Goal: Information Seeking & Learning: Learn about a topic

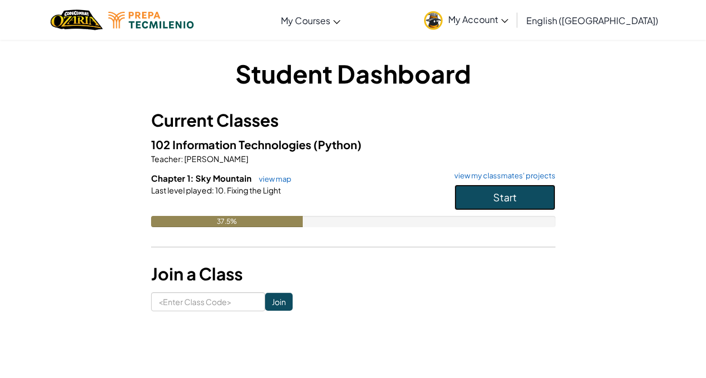
drag, startPoint x: 488, startPoint y: 208, endPoint x: 524, endPoint y: 185, distance: 42.7
click at [488, 208] on button "Start" at bounding box center [504, 198] width 101 height 26
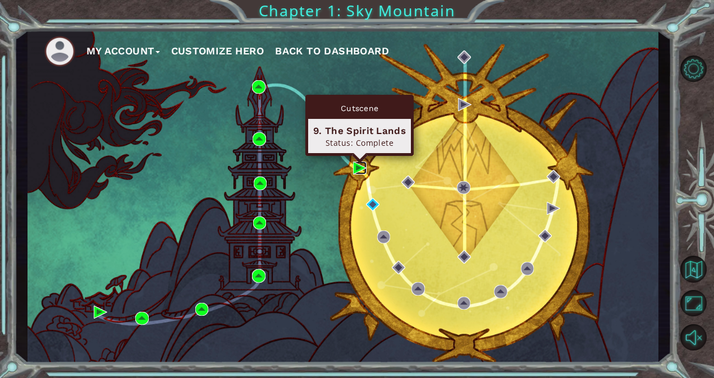
click at [356, 168] on img at bounding box center [359, 168] width 13 height 13
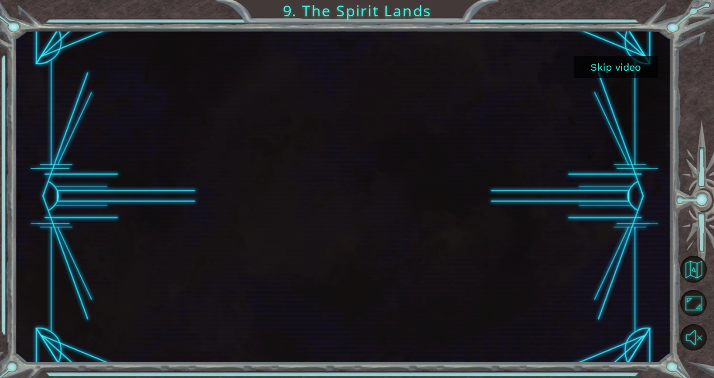
click at [605, 67] on button "Skip video" at bounding box center [616, 67] width 84 height 22
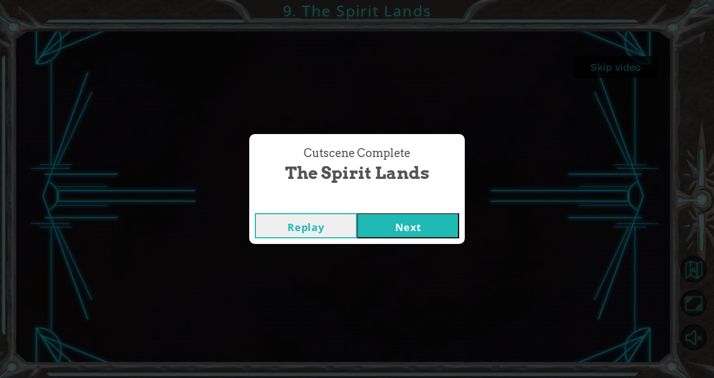
click at [442, 222] on button "Next" at bounding box center [408, 225] width 102 height 25
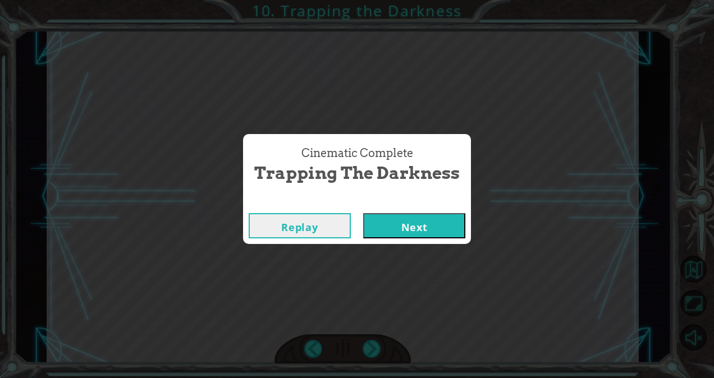
click at [382, 235] on button "Next" at bounding box center [414, 225] width 102 height 25
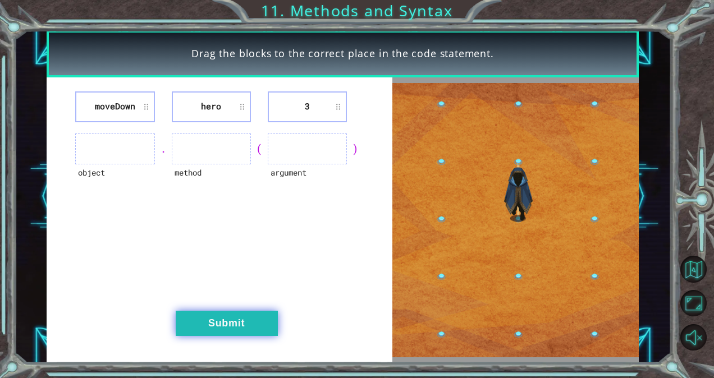
click at [206, 326] on button "Submit" at bounding box center [227, 323] width 102 height 25
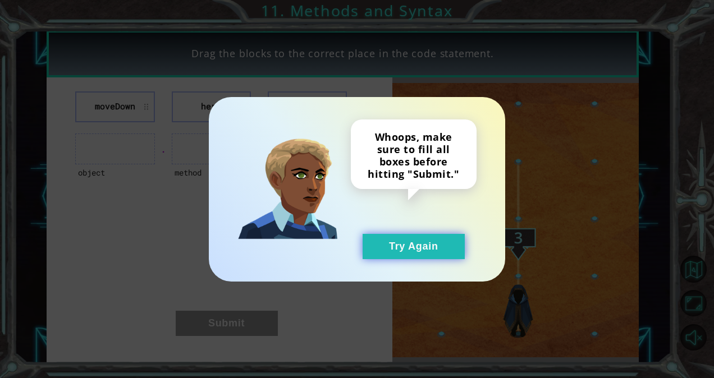
click at [405, 254] on button "Try Again" at bounding box center [414, 246] width 102 height 25
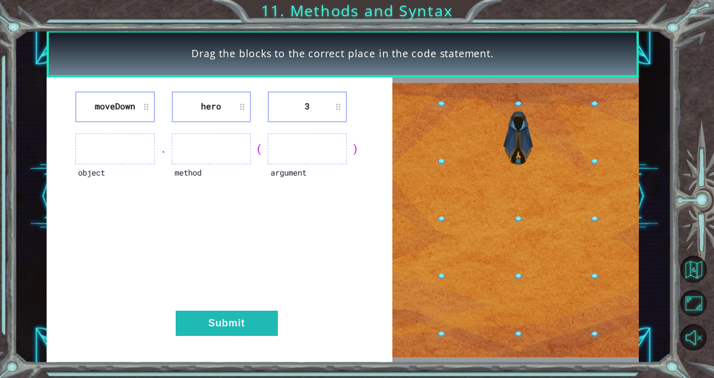
click at [112, 150] on ul at bounding box center [114, 149] width 79 height 31
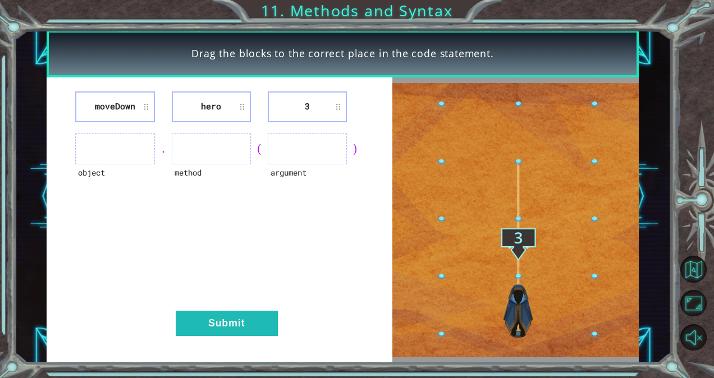
click at [112, 150] on ul at bounding box center [114, 149] width 79 height 31
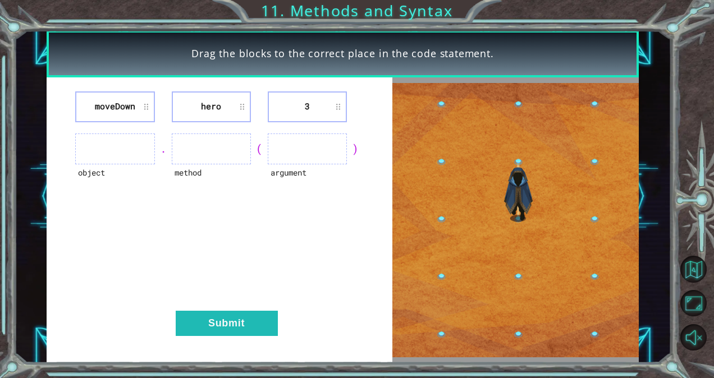
click at [112, 150] on ul at bounding box center [114, 149] width 79 height 31
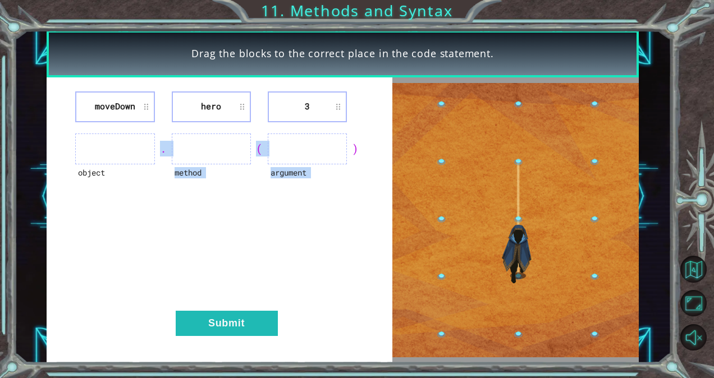
drag, startPoint x: 112, startPoint y: 150, endPoint x: 287, endPoint y: 253, distance: 202.3
click at [287, 253] on div "moveDown hero 3 object . method ( argument ) Submit" at bounding box center [220, 220] width 346 height 286
drag, startPoint x: 287, startPoint y: 253, endPoint x: 318, endPoint y: 298, distance: 54.5
click at [318, 298] on div "moveDown hero 3 object . method ( argument ) Submit" at bounding box center [220, 220] width 346 height 286
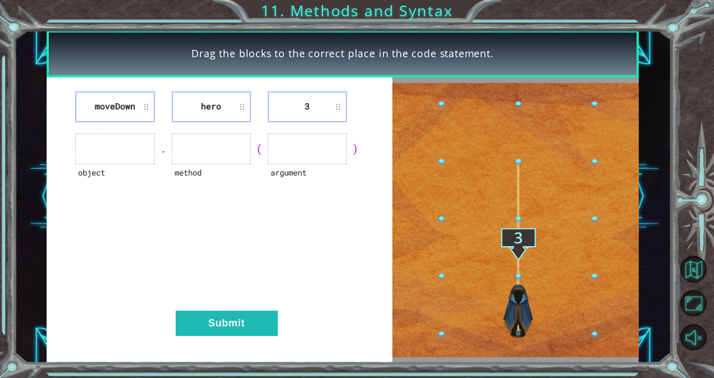
click at [518, 327] on img at bounding box center [515, 220] width 246 height 274
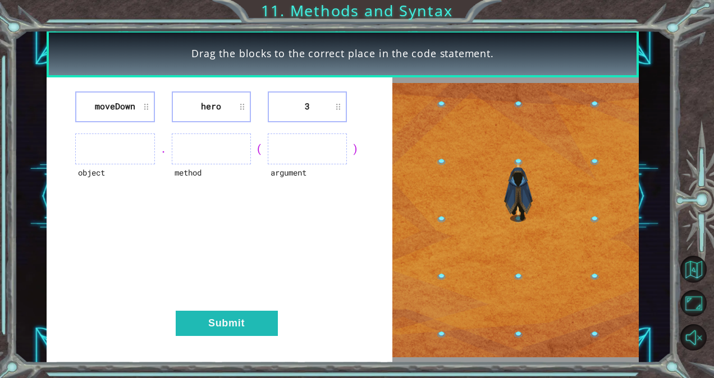
click at [115, 107] on li "moveDown" at bounding box center [114, 106] width 79 height 31
click at [132, 106] on li "moveDown" at bounding box center [114, 106] width 79 height 31
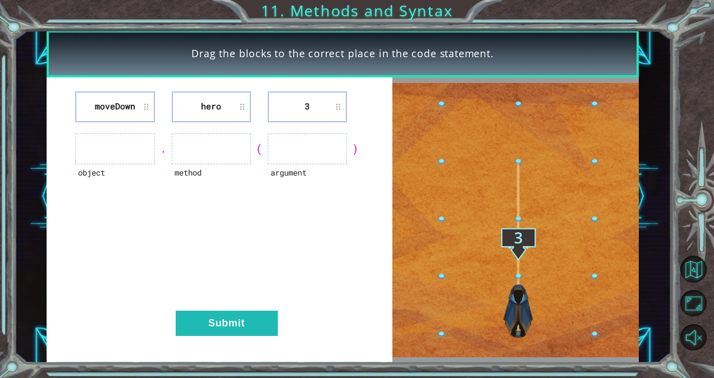
drag, startPoint x: 132, startPoint y: 106, endPoint x: 126, endPoint y: 155, distance: 50.3
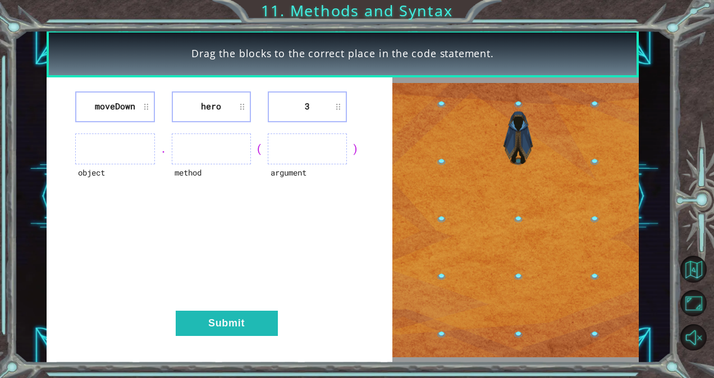
click at [126, 155] on div "moveDown hero 3 object . method ( argument ) Submit" at bounding box center [220, 220] width 346 height 286
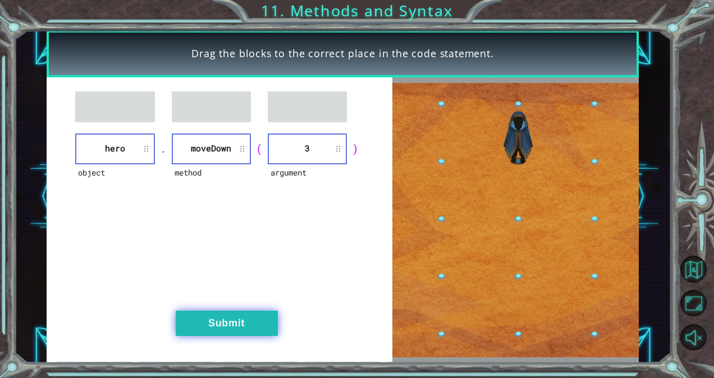
click at [235, 331] on button "Submit" at bounding box center [227, 323] width 102 height 25
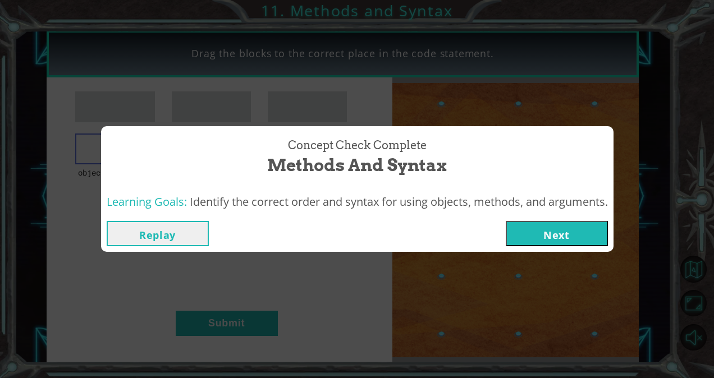
click at [550, 226] on button "Next" at bounding box center [557, 233] width 102 height 25
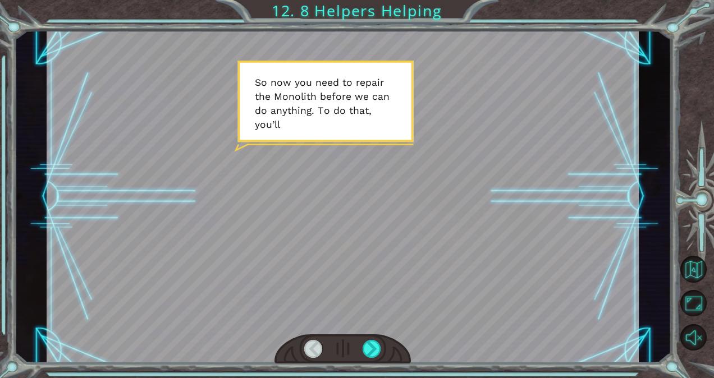
click at [460, 263] on div at bounding box center [343, 196] width 592 height 333
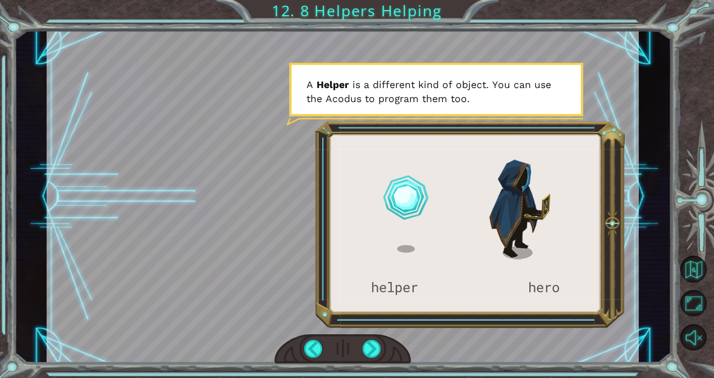
drag, startPoint x: 386, startPoint y: 268, endPoint x: 253, endPoint y: 273, distance: 132.6
click at [253, 273] on div at bounding box center [343, 196] width 592 height 333
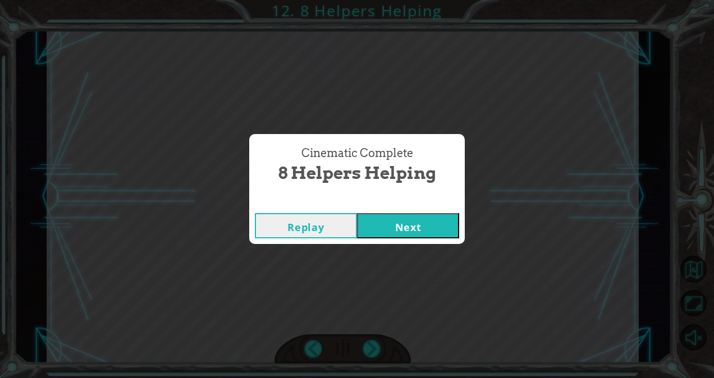
click at [410, 225] on button "Next" at bounding box center [408, 225] width 102 height 25
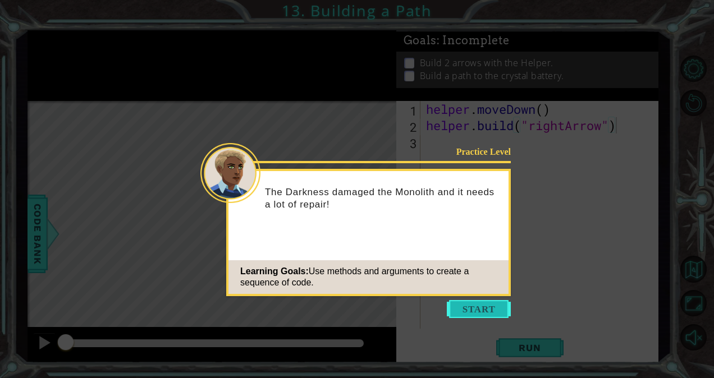
click at [493, 318] on button "Start" at bounding box center [479, 309] width 64 height 18
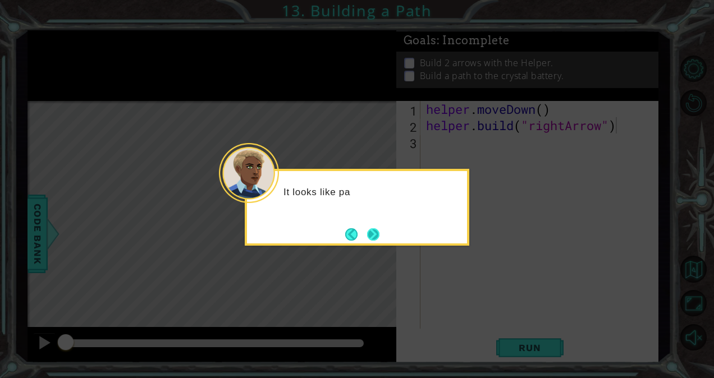
click at [367, 228] on button "Next" at bounding box center [373, 234] width 12 height 12
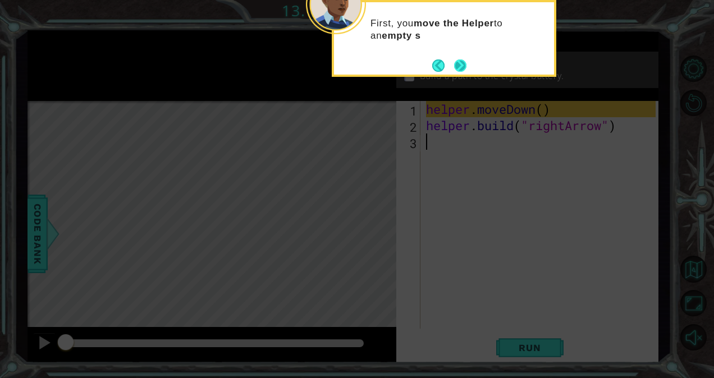
click at [456, 71] on button "Next" at bounding box center [460, 66] width 12 height 12
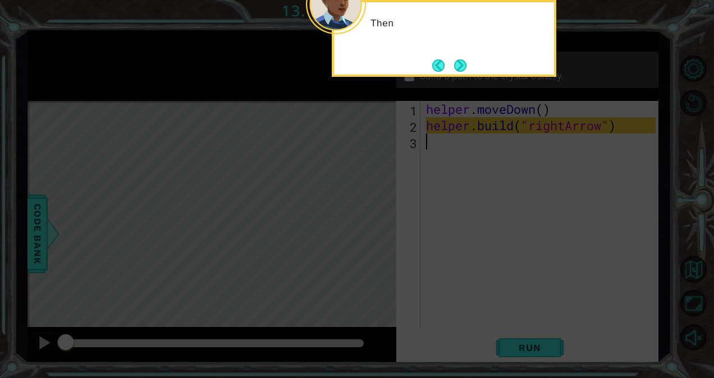
click at [456, 71] on button "Next" at bounding box center [460, 66] width 12 height 12
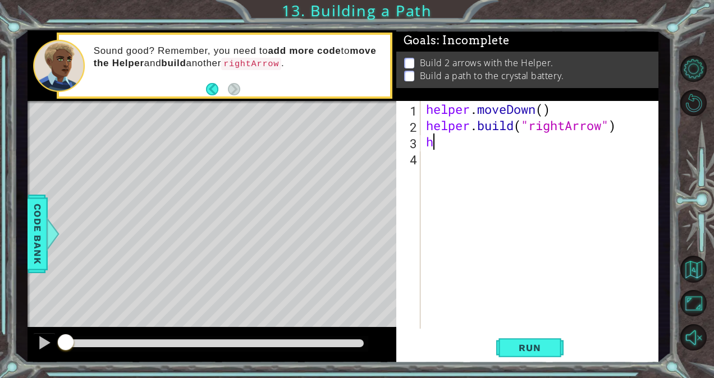
click at [448, 150] on div "helper . moveDown ( ) helper . build ( "rightArrow" ) h" at bounding box center [542, 231] width 237 height 260
click at [522, 351] on span "Run" at bounding box center [529, 347] width 44 height 11
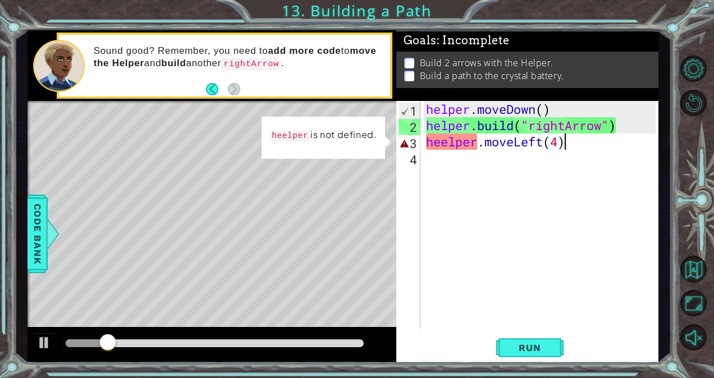
click at [444, 146] on div "helper . moveDown ( ) helper . build ( "rightArrow" ) heelper . moveLeft ( 4 )" at bounding box center [542, 231] width 237 height 260
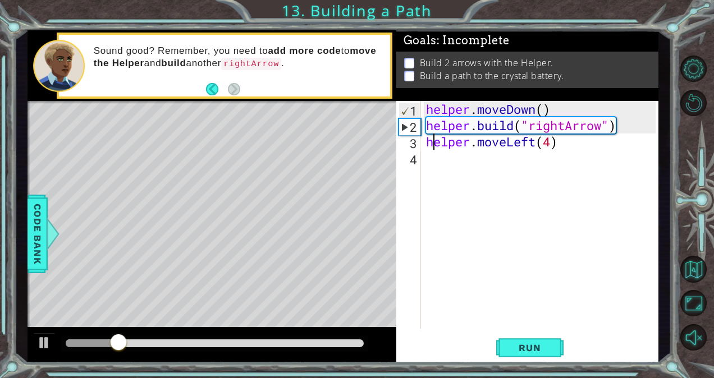
scroll to position [0, 10]
click at [514, 344] on span "Run" at bounding box center [529, 347] width 44 height 11
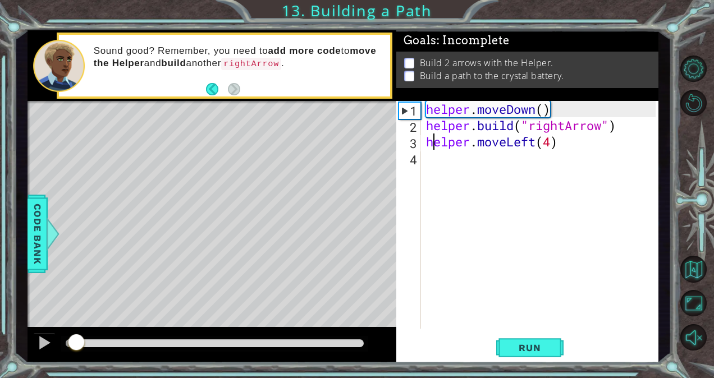
drag, startPoint x: 70, startPoint y: 347, endPoint x: 75, endPoint y: 331, distance: 16.7
click at [75, 331] on div at bounding box center [212, 345] width 369 height 36
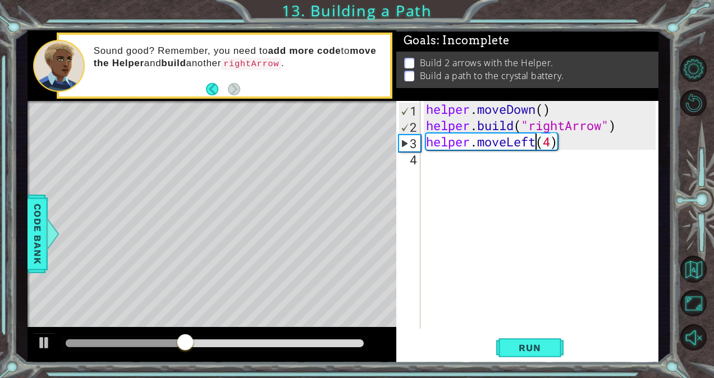
click at [535, 144] on div "helper . moveDown ( ) helper . build ( "rightArrow" ) helper . moveLeft ( 4 )" at bounding box center [542, 231] width 237 height 260
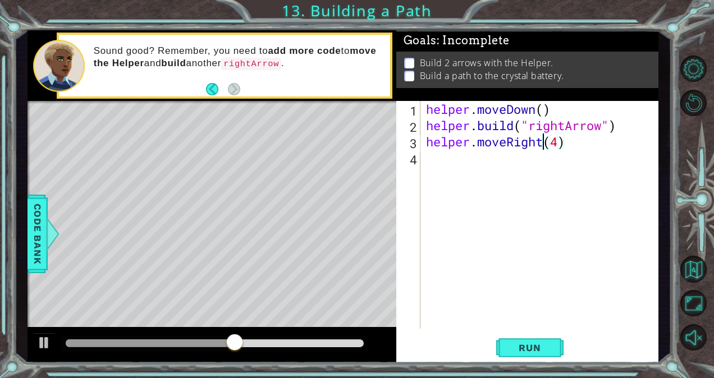
scroll to position [0, 9]
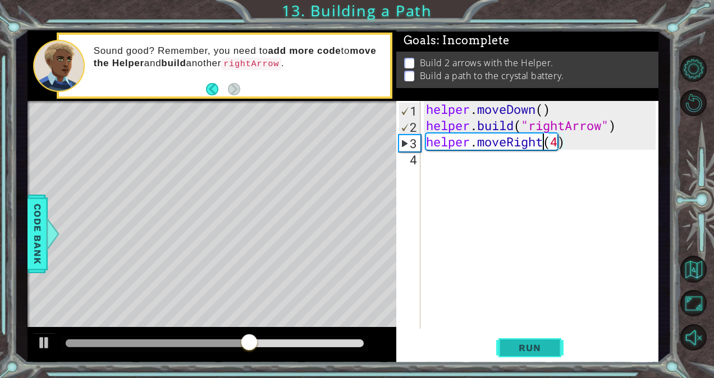
type textarea "helper.moveRight(4)"
click at [524, 347] on span "Run" at bounding box center [529, 347] width 44 height 11
click at [470, 173] on div "helper . moveDown ( ) helper . build ( "rightArrow" ) helper . moveRight ( 4 )" at bounding box center [542, 231] width 237 height 260
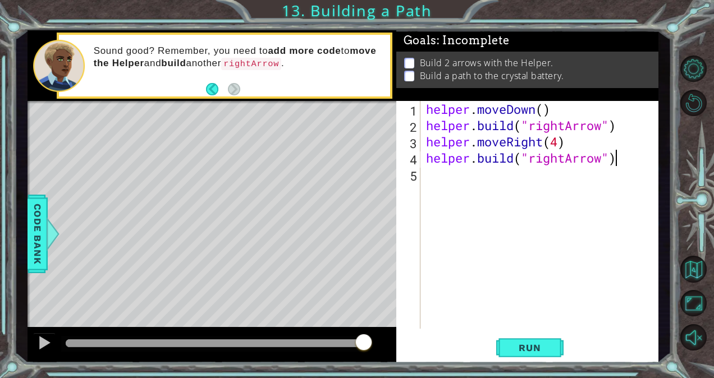
scroll to position [0, 14]
click at [530, 346] on span "Run" at bounding box center [529, 347] width 44 height 11
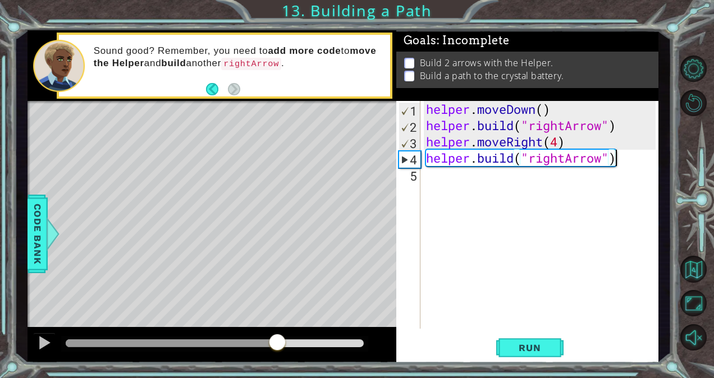
click at [277, 326] on div "methods helper moveUp() moveDown() moveLeft() moveRight() build(item) tools for…" at bounding box center [343, 196] width 631 height 333
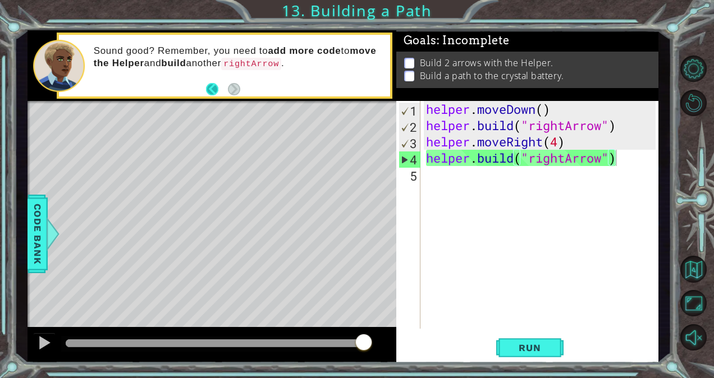
click at [227, 91] on button "Back" at bounding box center [217, 89] width 22 height 12
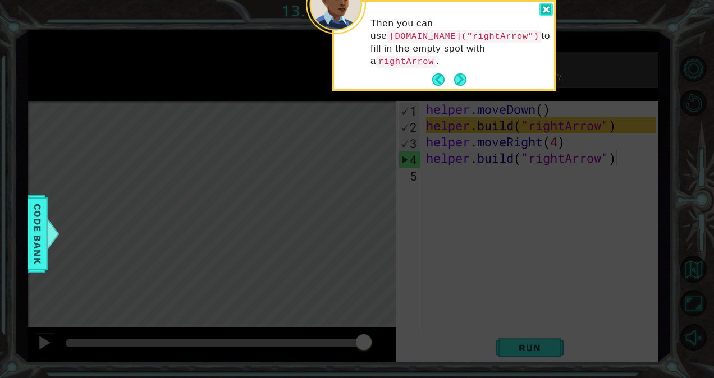
click at [541, 5] on div at bounding box center [545, 9] width 13 height 13
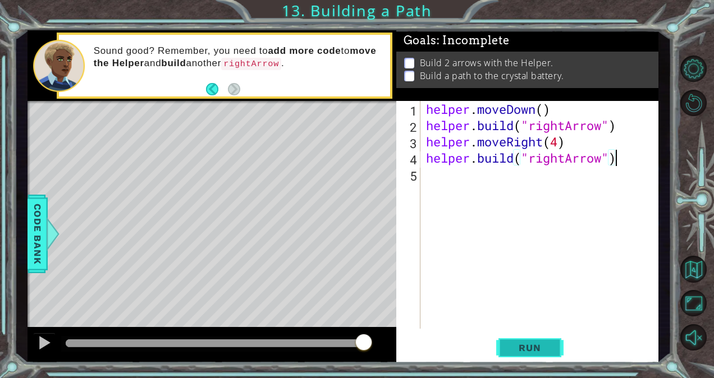
click at [536, 347] on span "Run" at bounding box center [529, 347] width 44 height 11
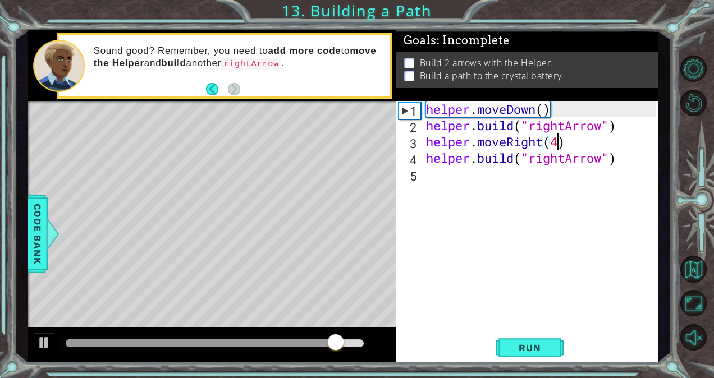
click at [555, 146] on div "helper . moveDown ( ) helper . build ( "rightArrow" ) helper . moveRight ( 4 ) …" at bounding box center [542, 231] width 237 height 260
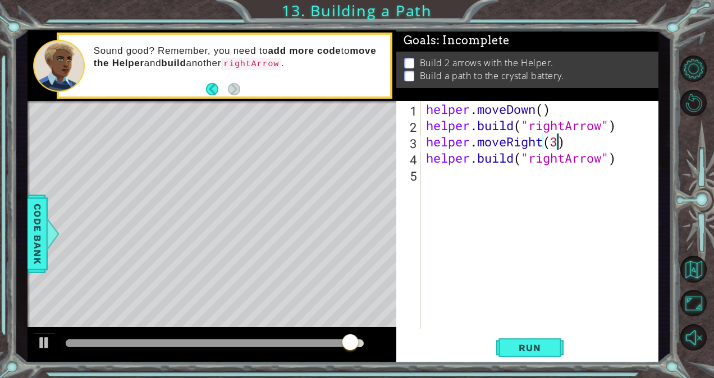
scroll to position [0, 10]
type textarea "helper.moveRight(3)"
click at [541, 346] on span "Run" at bounding box center [529, 347] width 44 height 11
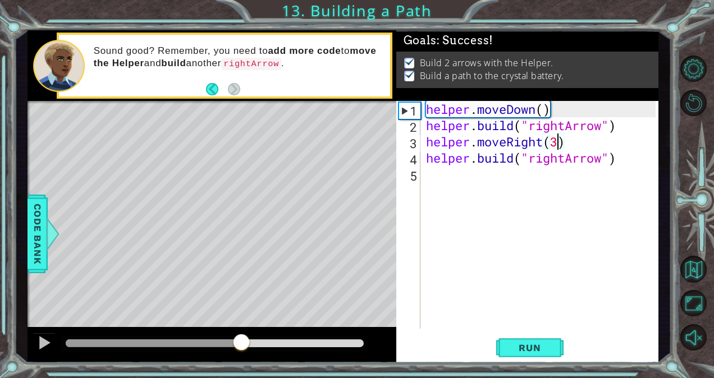
drag, startPoint x: 89, startPoint y: 342, endPoint x: 253, endPoint y: 335, distance: 164.6
click at [251, 335] on div at bounding box center [241, 343] width 20 height 20
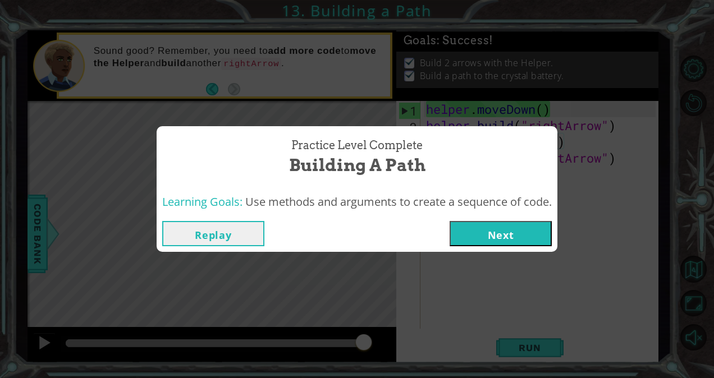
click at [491, 227] on button "Next" at bounding box center [501, 233] width 102 height 25
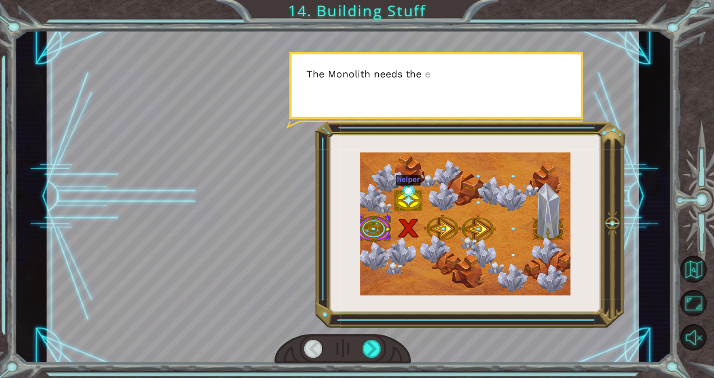
click at [434, 244] on div at bounding box center [343, 196] width 592 height 333
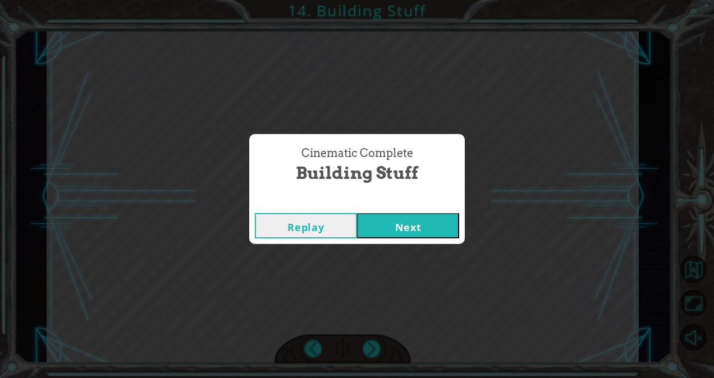
click at [409, 219] on button "Next" at bounding box center [408, 225] width 102 height 25
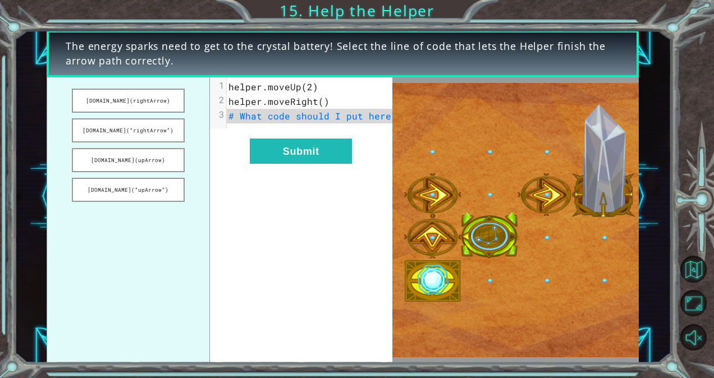
drag, startPoint x: 153, startPoint y: 106, endPoint x: 241, endPoint y: 120, distance: 88.6
click at [241, 120] on div "[DOMAIN_NAME](rightArrow) [DOMAIN_NAME](“rightArrow”) [DOMAIN_NAME](upArrow) [D…" at bounding box center [220, 220] width 346 height 286
drag, startPoint x: 140, startPoint y: 98, endPoint x: 223, endPoint y: 107, distance: 83.0
click at [232, 108] on div "[DOMAIN_NAME](rightArrow) [DOMAIN_NAME](“rightArrow”) [DOMAIN_NAME](upArrow) [D…" at bounding box center [220, 220] width 346 height 286
click at [145, 102] on button "[DOMAIN_NAME](rightArrow)" at bounding box center [128, 101] width 113 height 24
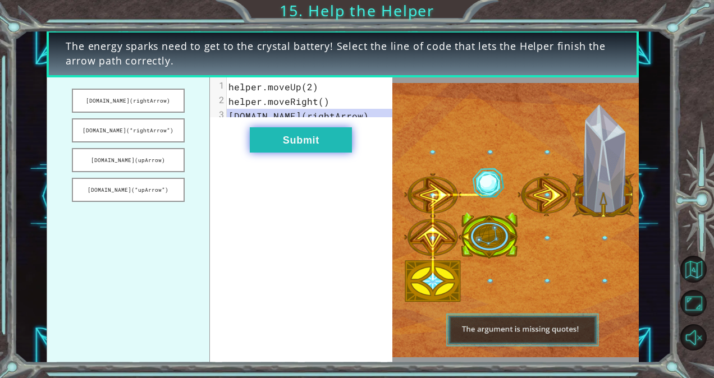
click at [301, 150] on button "Submit" at bounding box center [301, 139] width 102 height 25
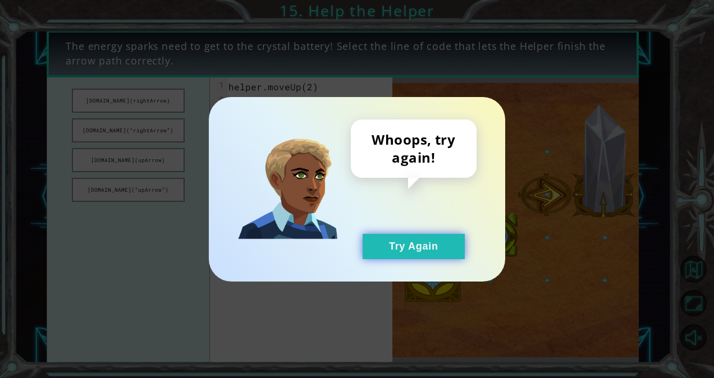
click at [408, 258] on button "Try Again" at bounding box center [414, 246] width 102 height 25
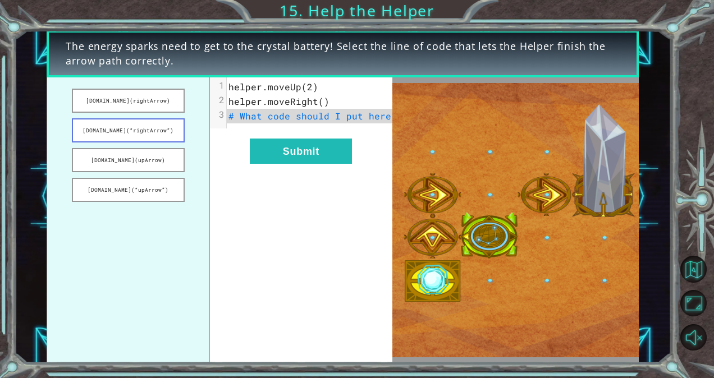
click at [130, 132] on button "[DOMAIN_NAME](“rightArrow”)" at bounding box center [128, 130] width 113 height 24
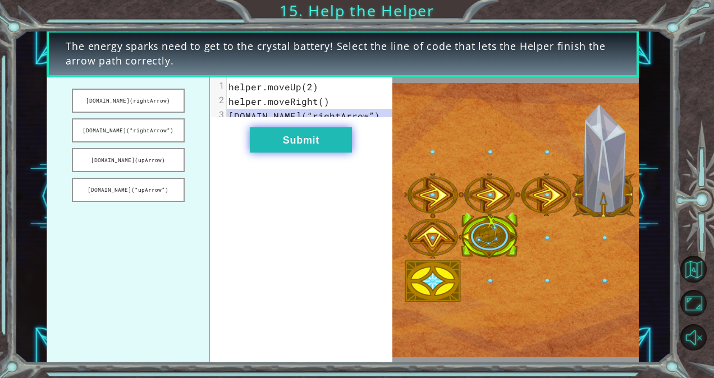
click at [277, 153] on button "Submit" at bounding box center [301, 139] width 102 height 25
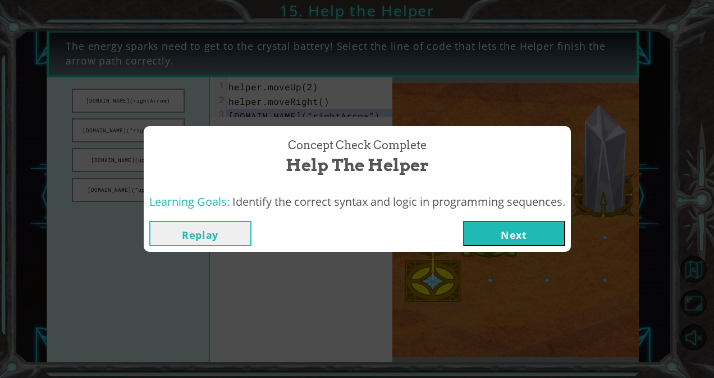
click at [509, 233] on button "Next" at bounding box center [514, 233] width 102 height 25
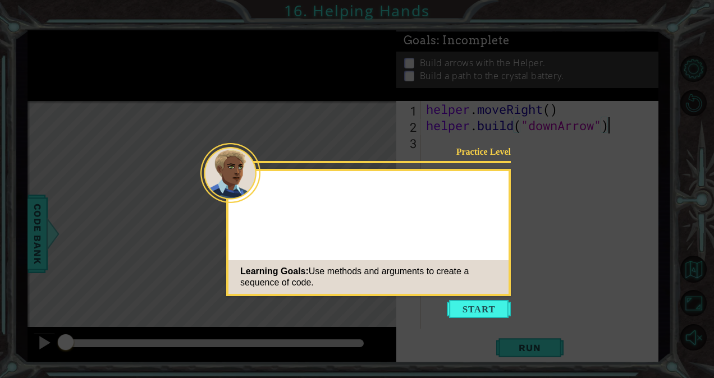
click at [469, 319] on icon at bounding box center [357, 189] width 714 height 378
click at [468, 310] on button "Start" at bounding box center [479, 309] width 64 height 18
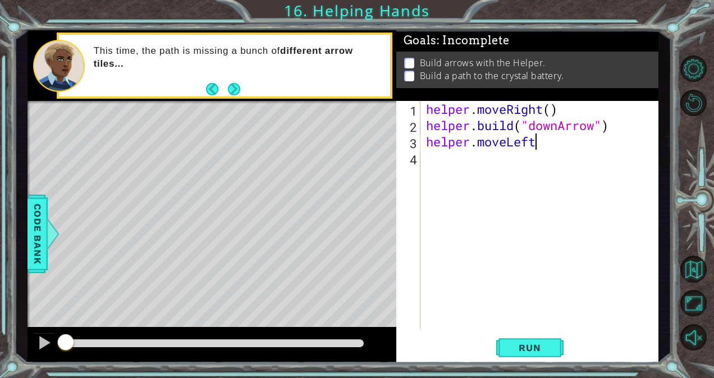
scroll to position [0, 8]
type textarea "helper.moveLeft(3)"
click at [458, 171] on div "helper . moveRight ( ) helper . build ( "downArrow" ) helper . moveLeft ( 3 )" at bounding box center [542, 231] width 237 height 260
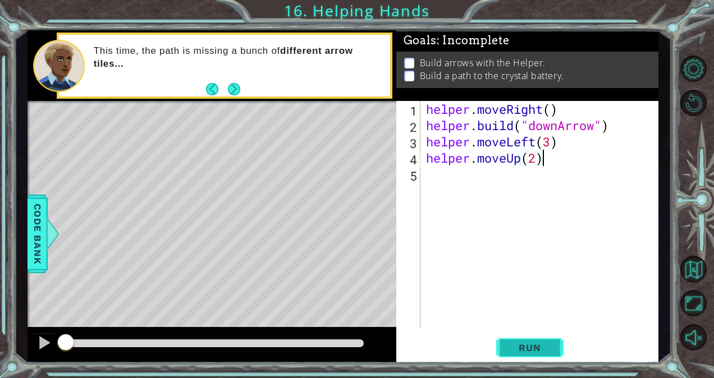
click at [538, 338] on button "Run" at bounding box center [529, 348] width 67 height 26
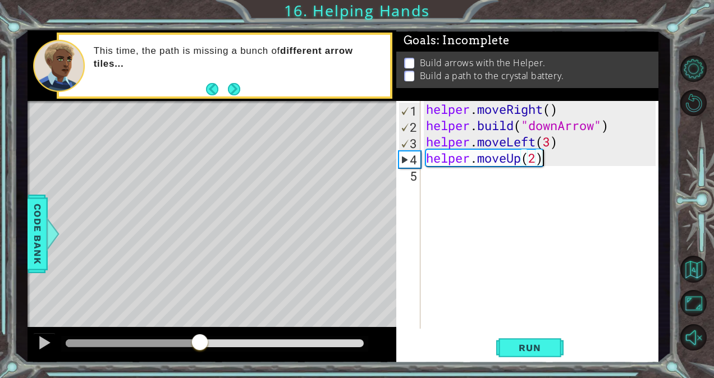
drag, startPoint x: 67, startPoint y: 346, endPoint x: 204, endPoint y: 359, distance: 138.1
click at [204, 359] on div at bounding box center [212, 345] width 369 height 36
click at [233, 333] on div at bounding box center [212, 345] width 369 height 36
drag, startPoint x: 259, startPoint y: 336, endPoint x: 0, endPoint y: 330, distance: 258.9
click at [0, 330] on html "1 ההההההההההההההההההההההההההההההההההההההההההההההההההההההההההההההההההההההההההההה…" at bounding box center [357, 189] width 714 height 378
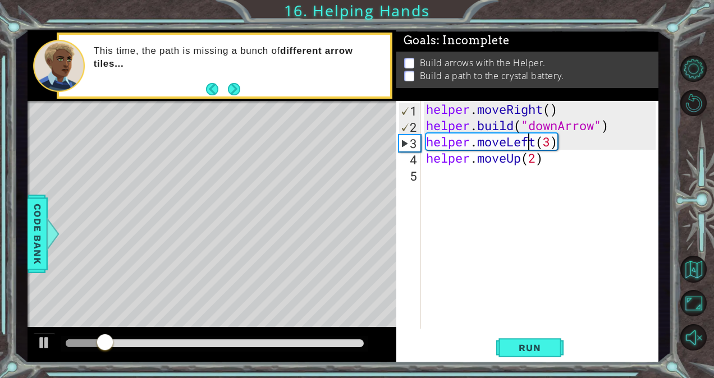
click at [530, 143] on div "helper . moveRight ( ) helper . build ( "downArrow" ) helper . moveLeft ( 3 ) h…" at bounding box center [542, 231] width 237 height 260
type textarea "helper.moveLeft(3)"
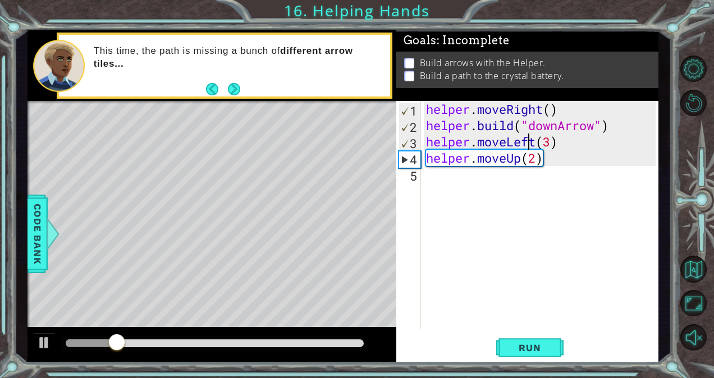
scroll to position [0, 0]
click at [534, 140] on div "helper . moveRight ( ) helper . build ( "downArrow" ) helper . moveLeft ( 3 ) h…" at bounding box center [542, 231] width 237 height 260
click at [525, 340] on button "Run" at bounding box center [529, 348] width 67 height 26
click at [516, 161] on div "helper . moveRight ( ) helper . build ( "downArrow" ) helper . moveRight ( 3 ) …" at bounding box center [542, 231] width 237 height 260
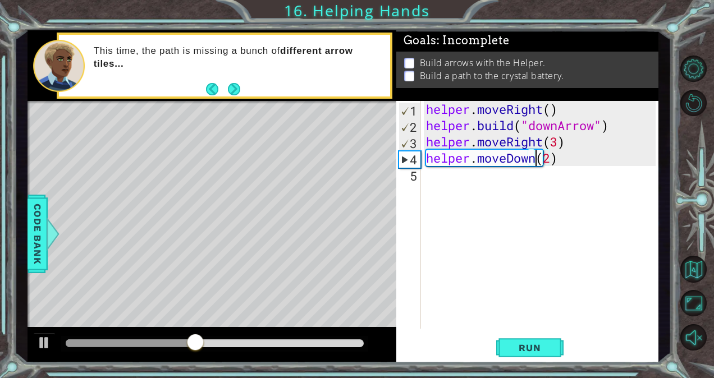
scroll to position [0, 8]
type textarea "helper.moveDown(2)"
click at [514, 353] on span "Run" at bounding box center [529, 347] width 44 height 11
drag, startPoint x: 69, startPoint y: 347, endPoint x: 264, endPoint y: 342, distance: 194.8
click at [264, 342] on div at bounding box center [263, 343] width 20 height 20
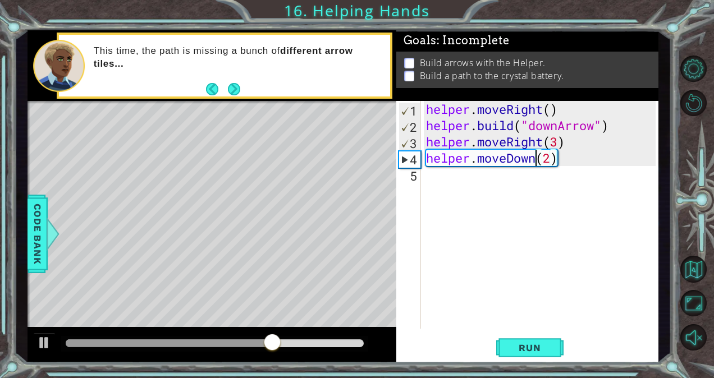
click at [457, 182] on div "helper . moveRight ( ) helper . build ( "downArrow" ) helper . moveRight ( 3 ) …" at bounding box center [542, 231] width 237 height 260
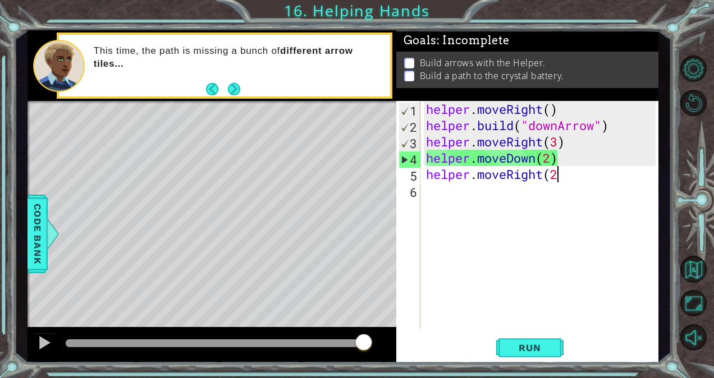
scroll to position [0, 10]
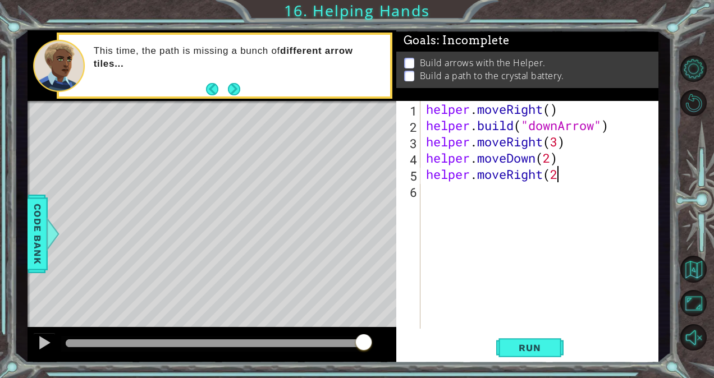
type textarea "helper.moveRight(2)"
click at [458, 182] on div "helper . moveRight ( ) helper . build ( "downArrow" ) helper . moveRight ( 3 ) …" at bounding box center [542, 231] width 237 height 260
click at [450, 189] on div "helper . moveRight ( ) helper . build ( "downArrow" ) helper . moveRight ( 3 ) …" at bounding box center [542, 231] width 237 height 260
click at [536, 354] on button "Run" at bounding box center [529, 348] width 67 height 26
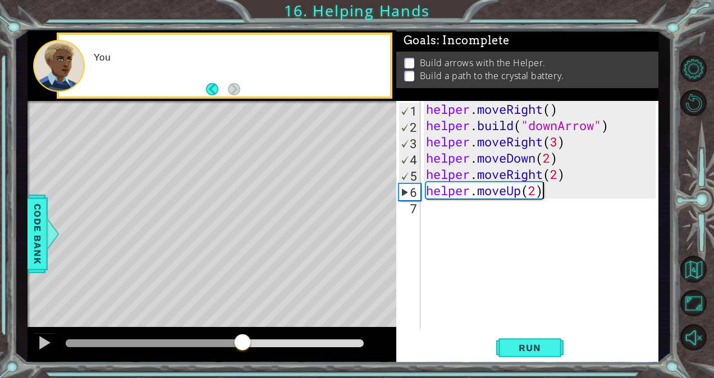
drag, startPoint x: 65, startPoint y: 346, endPoint x: 243, endPoint y: 330, distance: 178.7
click at [243, 330] on div at bounding box center [212, 345] width 369 height 36
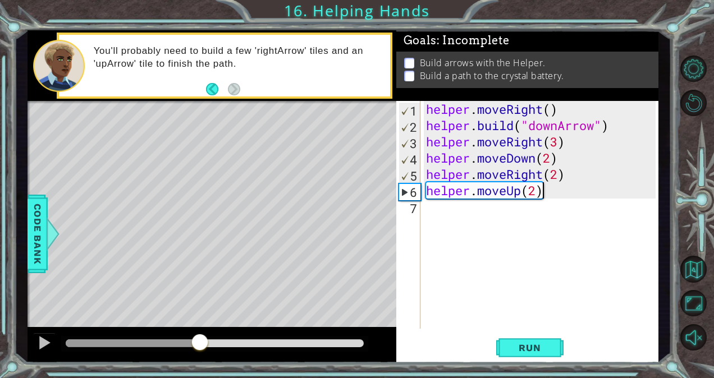
drag, startPoint x: 310, startPoint y: 339, endPoint x: 194, endPoint y: 351, distance: 117.4
click at [194, 351] on div at bounding box center [200, 343] width 20 height 20
click at [519, 342] on span "Run" at bounding box center [529, 347] width 44 height 11
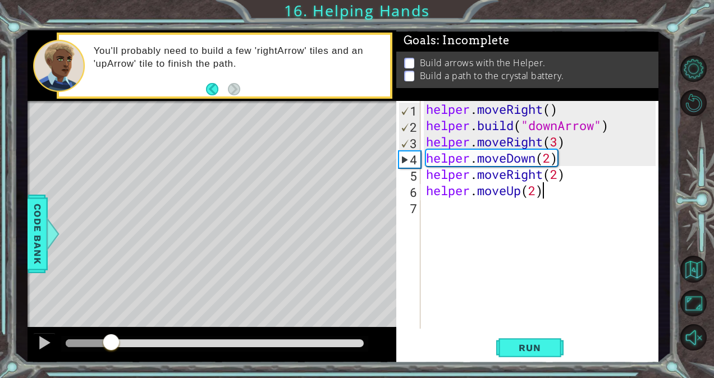
drag, startPoint x: 75, startPoint y: 341, endPoint x: 111, endPoint y: 333, distance: 36.4
click at [111, 333] on div at bounding box center [212, 345] width 369 height 36
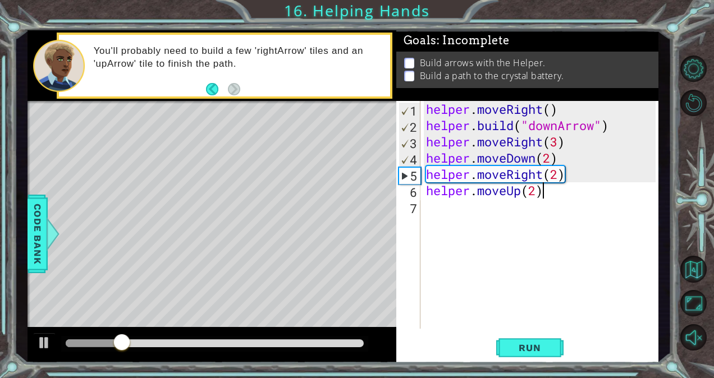
click at [547, 155] on div "helper . moveRight ( ) helper . build ( "downArrow" ) helper . moveRight ( 3 ) …" at bounding box center [542, 231] width 237 height 260
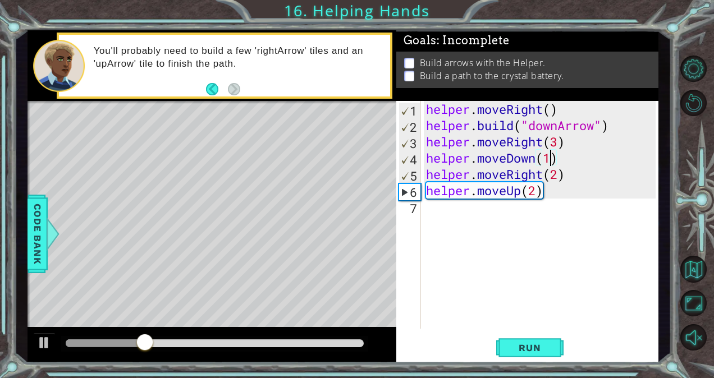
click at [561, 178] on div "helper . moveRight ( ) helper . build ( "downArrow" ) helper . moveRight ( 3 ) …" at bounding box center [542, 231] width 237 height 260
click at [542, 176] on div "helper . moveRight ( ) helper . build ( "downArrow" ) helper . moveRight ( 3 ) …" at bounding box center [542, 231] width 237 height 260
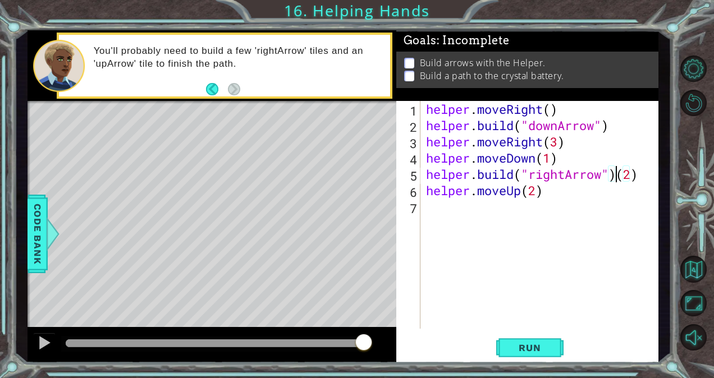
scroll to position [0, 15]
click at [645, 181] on div "helper . moveRight ( ) helper . build ( "downArrow" ) helper . moveRight ( 3 ) …" at bounding box center [542, 231] width 237 height 260
type textarea "[DOMAIN_NAME]("rightArrow")"
click at [533, 356] on button "Run" at bounding box center [529, 348] width 67 height 26
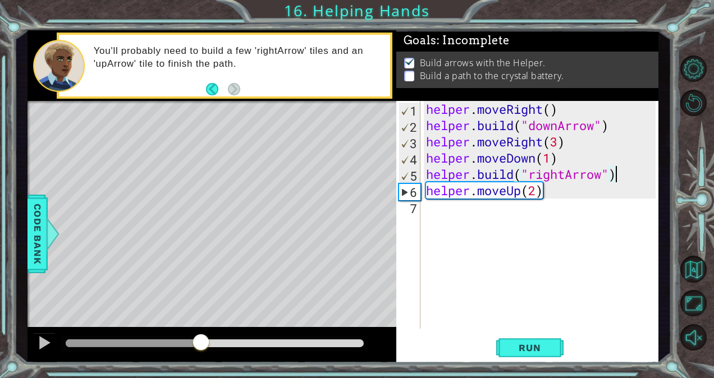
drag, startPoint x: 65, startPoint y: 342, endPoint x: 201, endPoint y: 343, distance: 136.4
click at [201, 343] on div at bounding box center [201, 343] width 20 height 20
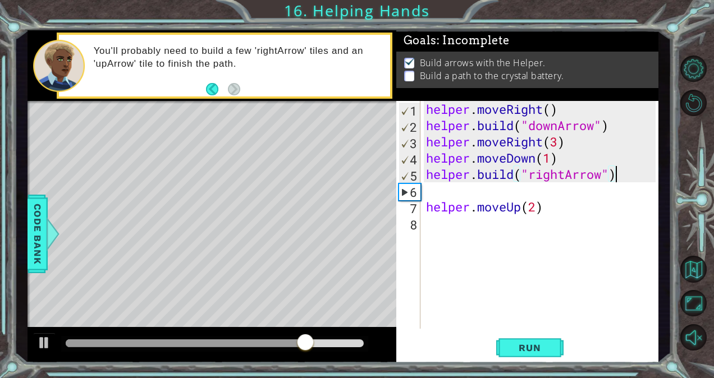
click at [626, 175] on div "helper . moveRight ( ) helper . build ( "downArrow" ) helper . moveRight ( 3 ) …" at bounding box center [542, 231] width 237 height 260
click at [529, 355] on button "Run" at bounding box center [529, 348] width 67 height 26
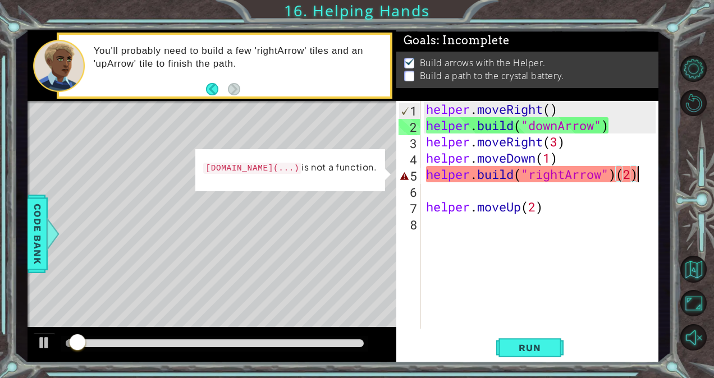
click at [646, 172] on div "helper . moveRight ( ) helper . build ( "downArrow" ) helper . moveRight ( 3 ) …" at bounding box center [542, 231] width 237 height 260
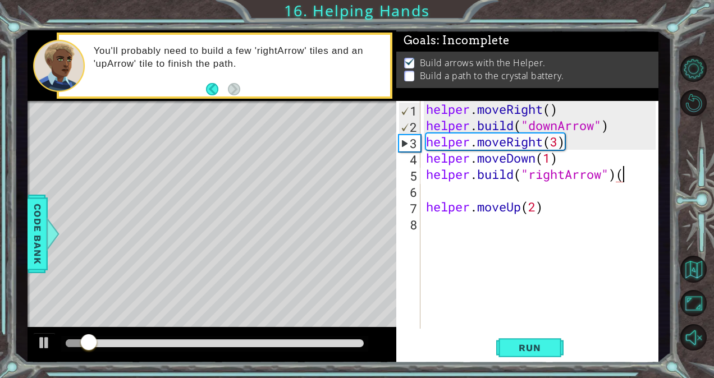
type textarea "[DOMAIN_NAME]("rightArrow")"
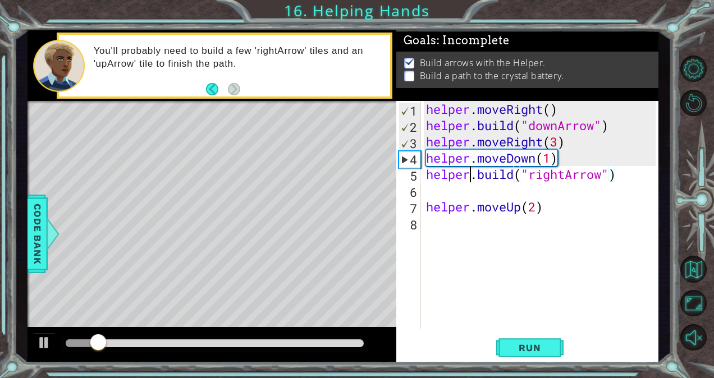
click at [472, 179] on div "helper . moveRight ( ) helper . build ( "downArrow" ) helper . moveRight ( 3 ) …" at bounding box center [542, 231] width 237 height 260
click at [448, 194] on div "helper . moveRight ( ) helper . build ( "downArrow" ) helper . moveRight ( 3 ) …" at bounding box center [542, 231] width 237 height 260
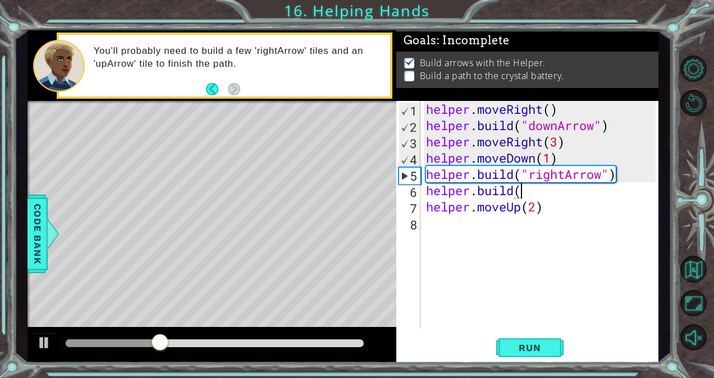
scroll to position [0, 7]
type textarea "[DOMAIN_NAME]("rightArrow")"
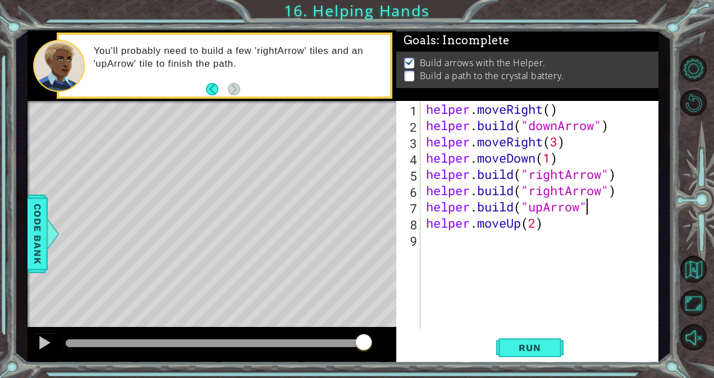
scroll to position [0, 12]
click at [528, 351] on span "Run" at bounding box center [529, 347] width 44 height 11
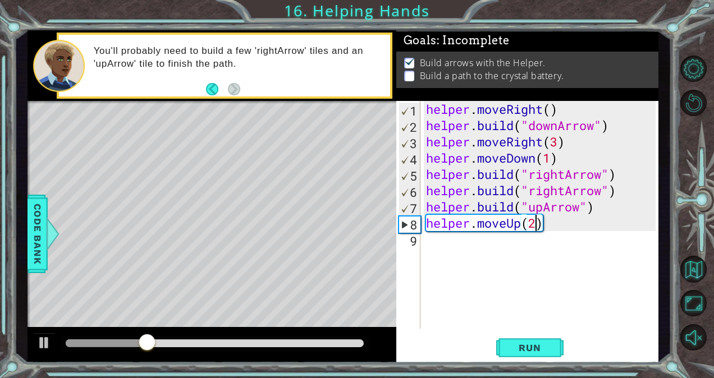
click at [533, 223] on div "helper . moveRight ( ) helper . build ( "downArrow" ) helper . moveRight ( 3 ) …" at bounding box center [542, 231] width 237 height 260
click at [518, 229] on div "helper . moveRight ( ) helper . build ( "downArrow" ) helper . moveRight ( 3 ) …" at bounding box center [542, 231] width 237 height 260
click at [537, 347] on span "Run" at bounding box center [529, 347] width 44 height 11
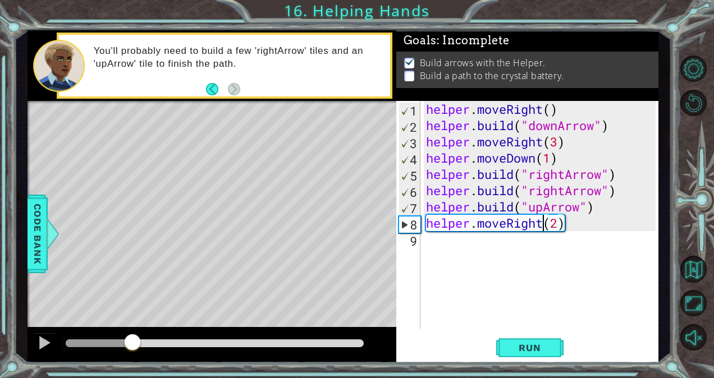
drag, startPoint x: 79, startPoint y: 338, endPoint x: 134, endPoint y: 337, distance: 54.5
click at [134, 337] on div at bounding box center [132, 343] width 20 height 20
drag, startPoint x: 140, startPoint y: 336, endPoint x: 126, endPoint y: 336, distance: 14.0
click at [126, 336] on div at bounding box center [214, 344] width 307 height 16
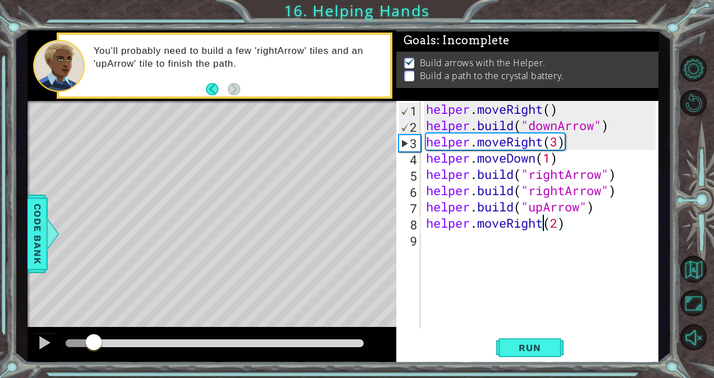
drag, startPoint x: 168, startPoint y: 338, endPoint x: 94, endPoint y: 334, distance: 74.2
click at [94, 334] on div at bounding box center [94, 343] width 20 height 20
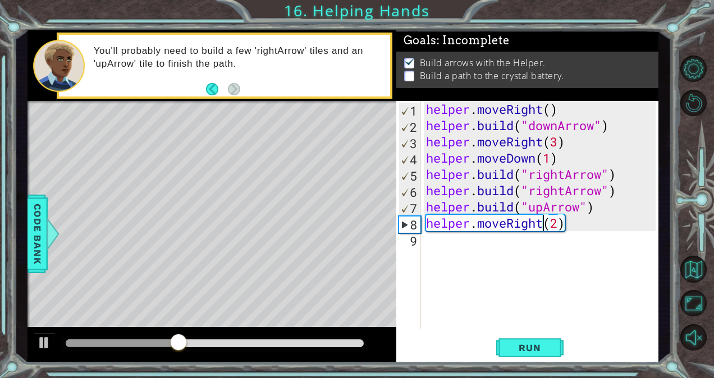
click at [429, 205] on div "helper . moveRight ( ) helper . build ( "downArrow" ) helper . moveRight ( 3 ) …" at bounding box center [542, 231] width 237 height 260
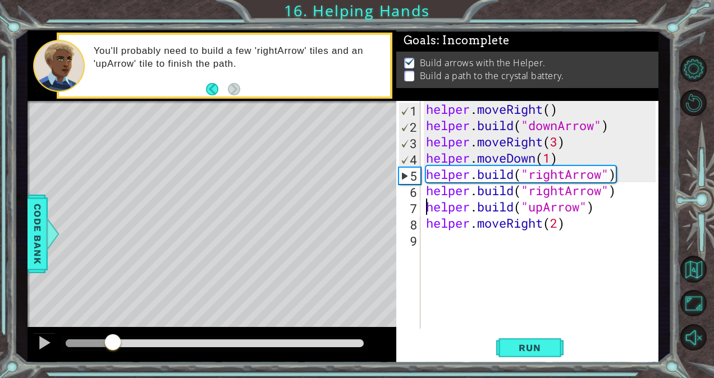
drag, startPoint x: 244, startPoint y: 340, endPoint x: 112, endPoint y: 332, distance: 132.1
click at [112, 332] on div at bounding box center [212, 345] width 369 height 36
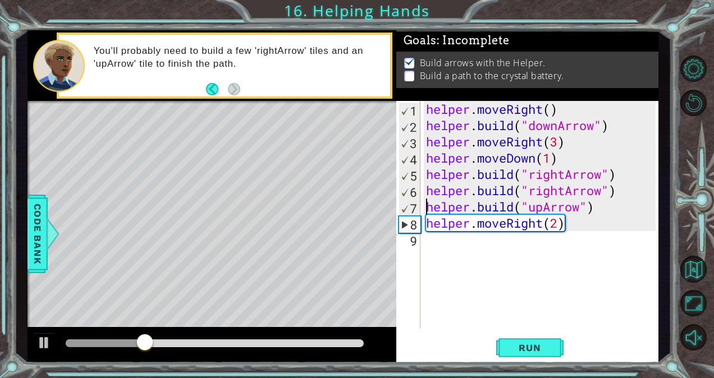
click at [630, 175] on div "helper . moveRight ( ) helper . build ( "downArrow" ) helper . moveRight ( 3 ) …" at bounding box center [542, 231] width 237 height 260
type textarea "[DOMAIN_NAME]("rightArrow")"
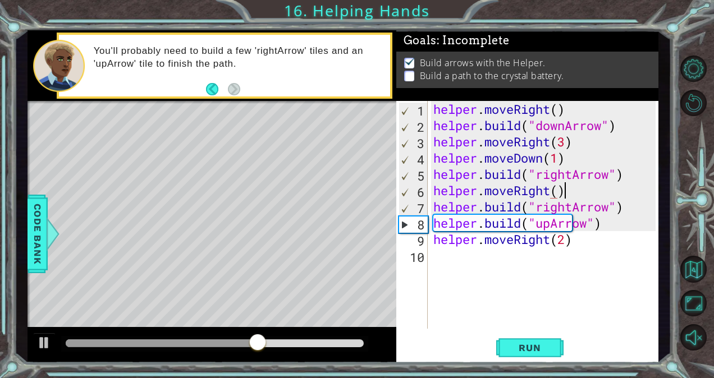
scroll to position [0, 10]
click at [538, 346] on span "Run" at bounding box center [529, 347] width 44 height 11
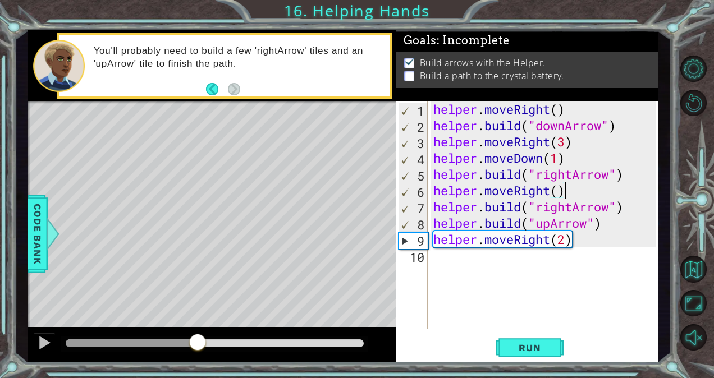
drag, startPoint x: 64, startPoint y: 342, endPoint x: 199, endPoint y: 335, distance: 135.0
click at [199, 335] on div at bounding box center [197, 343] width 20 height 20
click at [560, 246] on div "helper . moveRight ( ) helper . build ( "downArrow" ) helper . moveRight ( 3 ) …" at bounding box center [546, 231] width 230 height 260
click at [574, 243] on div "helper . moveRight ( ) helper . build ( "downArrow" ) helper . moveRight ( 3 ) …" at bounding box center [546, 231] width 230 height 260
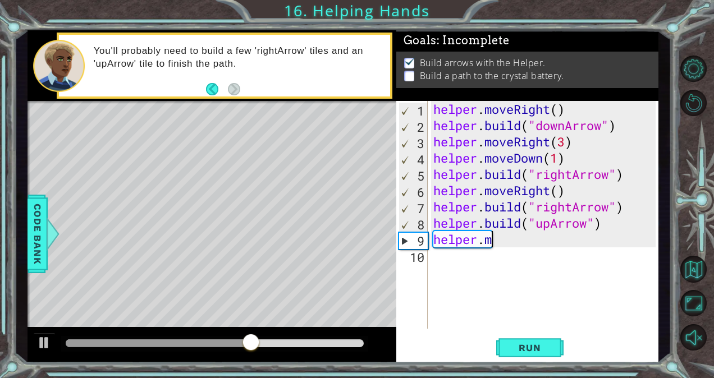
scroll to position [0, 3]
click at [568, 192] on div "helper . moveRight ( ) helper . build ( "downArrow" ) helper . moveRight ( 3 ) …" at bounding box center [546, 231] width 230 height 260
type textarea "helper.moveRight()"
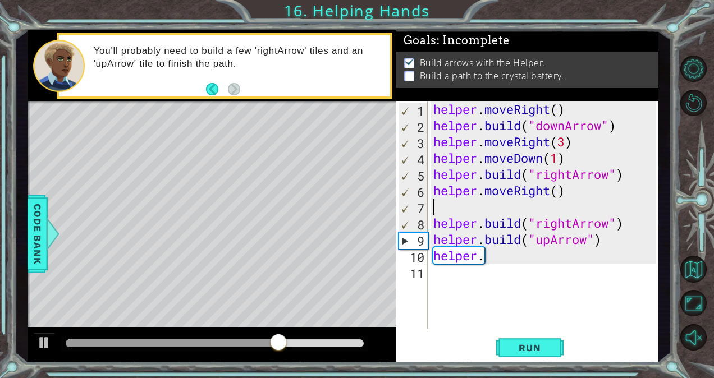
scroll to position [0, 0]
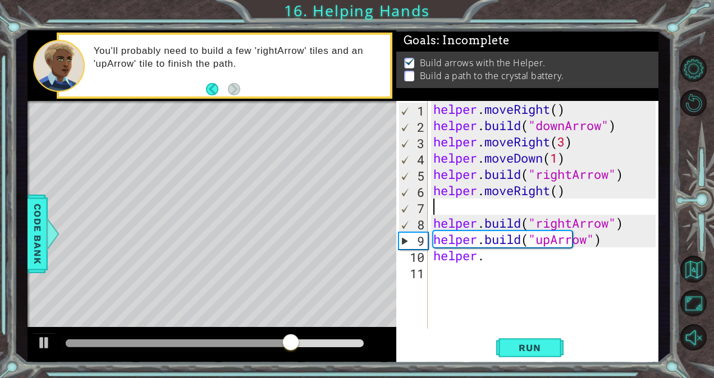
click at [553, 194] on div "helper . moveRight ( ) helper . build ( "downArrow" ) helper . moveRight ( 3 ) …" at bounding box center [546, 231] width 230 height 260
type textarea "helper.moveRight()"
click at [559, 191] on div "helper . moveRight ( ) helper . build ( "downArrow" ) helper . moveRight ( 3 ) …" at bounding box center [546, 231] width 230 height 260
click at [549, 207] on div "helper . moveRight ( ) helper . build ( "downArrow" ) helper . moveRight ( 3 ) …" at bounding box center [546, 231] width 230 height 260
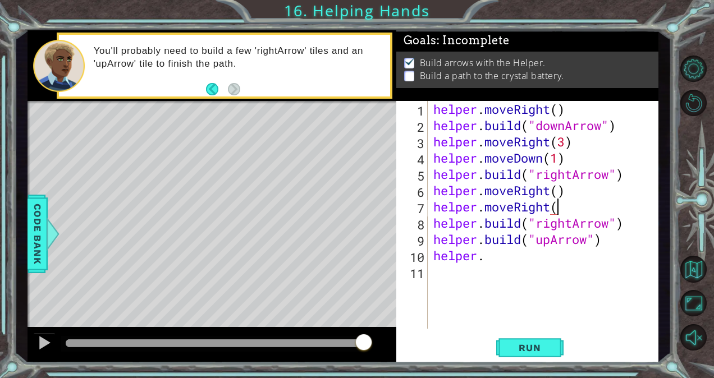
scroll to position [0, 10]
type textarea "helper.moveRight()"
click at [516, 340] on button "Run" at bounding box center [529, 348] width 67 height 26
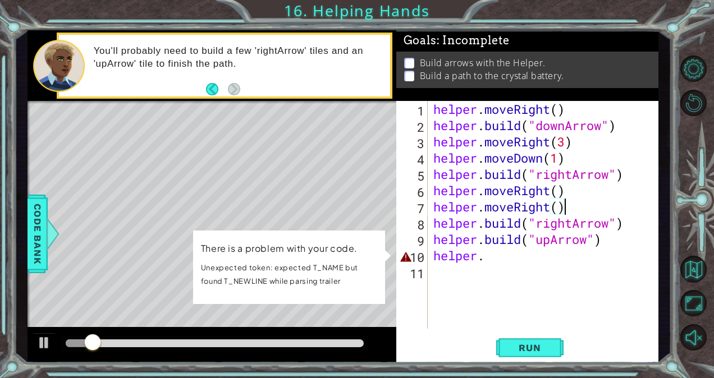
drag, startPoint x: 104, startPoint y: 339, endPoint x: 213, endPoint y: 336, distance: 108.9
click at [213, 336] on div at bounding box center [212, 343] width 20 height 20
click at [75, 323] on div "methods helper moveUp() moveDown() moveLeft() moveRight() build(item) tools for…" at bounding box center [343, 196] width 631 height 333
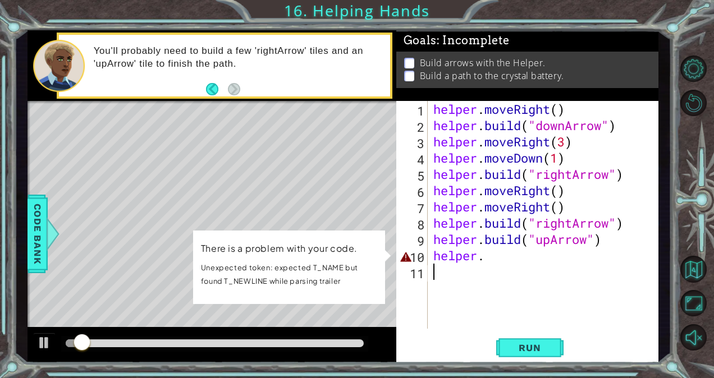
click at [489, 258] on div "helper . moveRight ( ) helper . build ( "downArrow" ) helper . moveRight ( 3 ) …" at bounding box center [546, 231] width 230 height 260
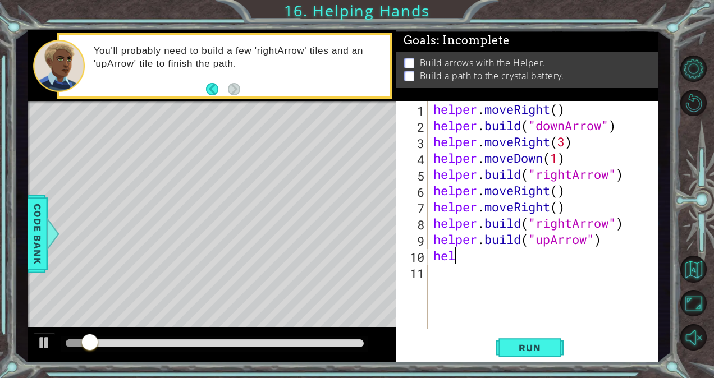
type textarea "h"
click at [507, 347] on button "Run" at bounding box center [529, 348] width 67 height 26
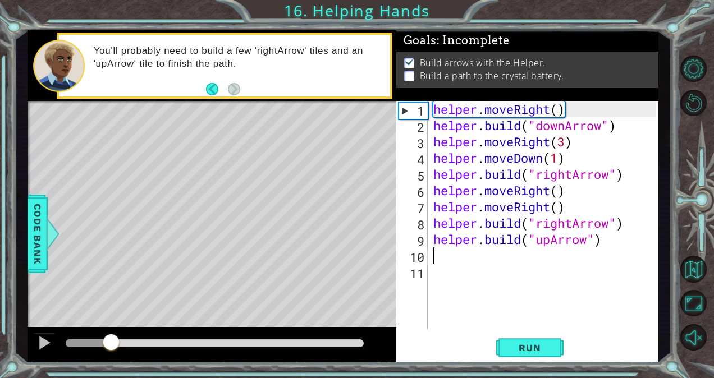
drag, startPoint x: 70, startPoint y: 341, endPoint x: 111, endPoint y: 355, distance: 42.8
click at [111, 355] on div at bounding box center [212, 345] width 369 height 36
drag, startPoint x: 148, startPoint y: 339, endPoint x: 0, endPoint y: 363, distance: 150.1
click at [0, 363] on html "1 ההההההההההההההההההההההההההההההההההההההההההההההההההההההההההההההההההההההההההההה…" at bounding box center [357, 189] width 714 height 378
click at [538, 351] on span "Run" at bounding box center [529, 347] width 44 height 11
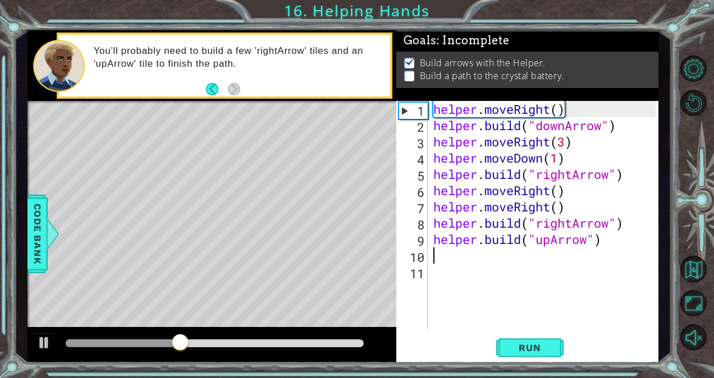
click at [414, 132] on div "2" at bounding box center [413, 127] width 29 height 16
click at [616, 107] on div "helper . moveRight ( ) helper . build ( "downArrow" ) helper . moveRight ( 3 ) …" at bounding box center [546, 231] width 230 height 260
click at [412, 135] on div "3" at bounding box center [413, 143] width 29 height 16
click at [414, 131] on div "2" at bounding box center [413, 127] width 29 height 16
click at [547, 163] on div "helper . moveRight ( ) helper . build ( "downArrow" ) helper . moveRight ( 3 ) …" at bounding box center [546, 231] width 230 height 260
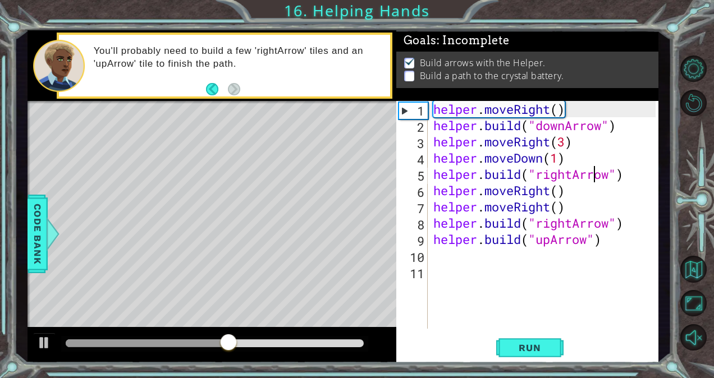
click at [592, 170] on div "helper . moveRight ( ) helper . build ( "downArrow" ) helper . moveRight ( 3 ) …" at bounding box center [546, 231] width 230 height 260
click at [594, 215] on div "helper . moveRight ( ) helper . build ( "downArrow" ) helper . moveRight ( 3 ) …" at bounding box center [546, 231] width 230 height 260
type textarea "helper.moveRight()"
click at [576, 198] on div "helper . moveRight ( ) helper . build ( "downArrow" ) helper . moveRight ( 3 ) …" at bounding box center [546, 231] width 230 height 260
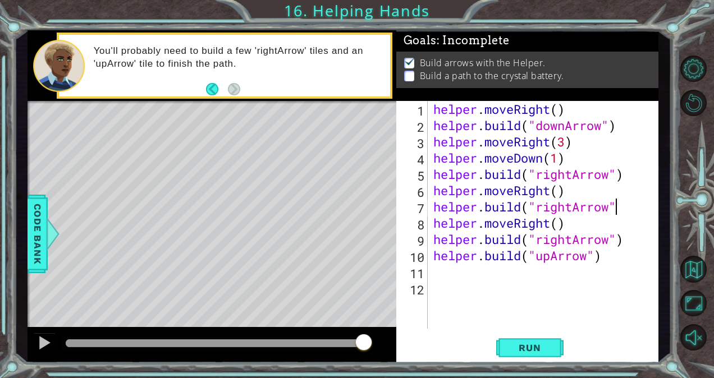
scroll to position [0, 14]
click at [556, 353] on button "Run" at bounding box center [529, 348] width 67 height 26
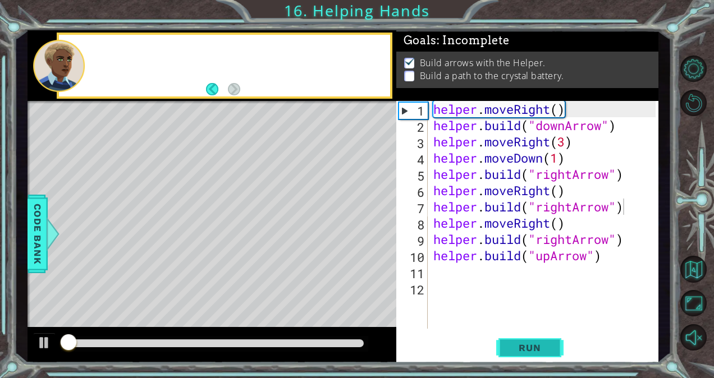
click at [556, 353] on button "Run" at bounding box center [529, 348] width 67 height 26
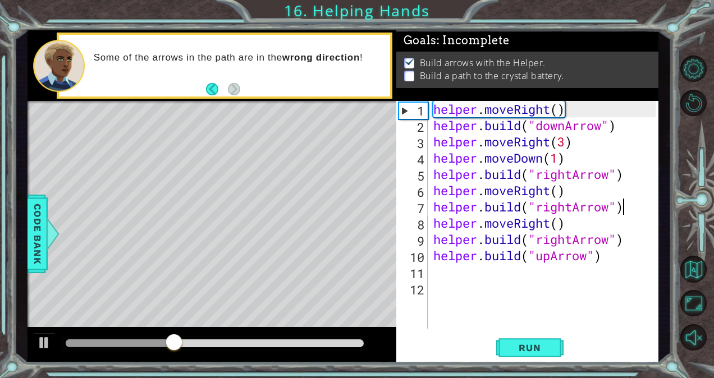
click at [605, 241] on div "helper . moveRight ( ) helper . build ( "downArrow" ) helper . moveRight ( 3 ) …" at bounding box center [546, 231] width 230 height 260
click at [569, 243] on div "helper . moveRight ( ) helper . build ( "downArrow" ) helper . moveRight ( 3 ) …" at bounding box center [546, 231] width 230 height 260
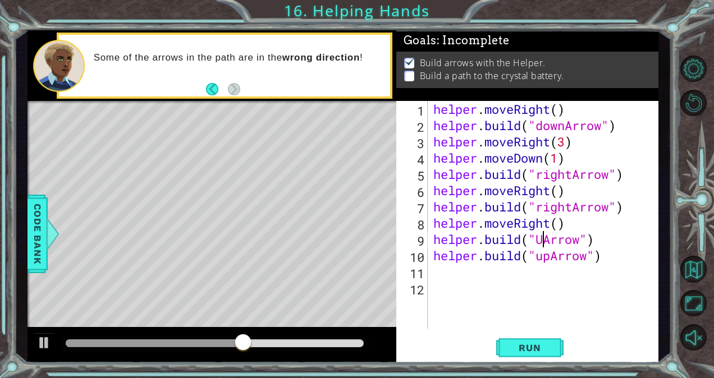
scroll to position [0, 9]
click at [528, 347] on span "Run" at bounding box center [529, 347] width 44 height 11
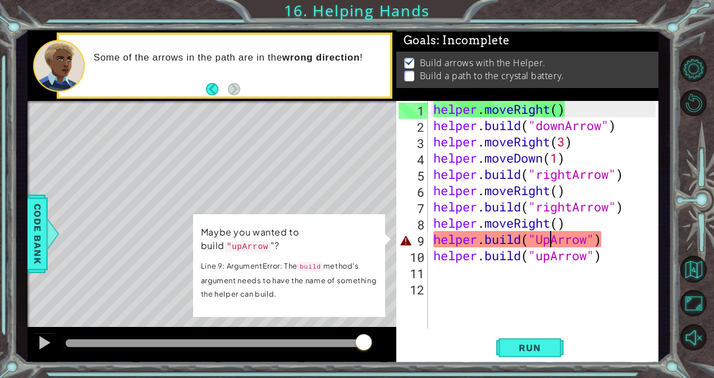
click at [543, 239] on div "helper . moveRight ( ) helper . build ( "downArrow" ) helper . moveRight ( 3 ) …" at bounding box center [546, 231] width 230 height 260
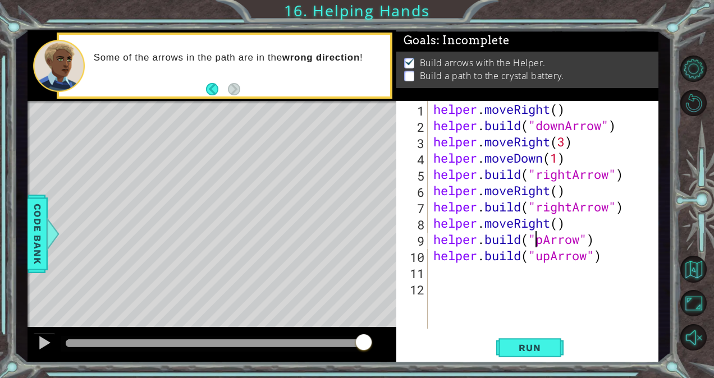
scroll to position [0, 8]
type textarea "[DOMAIN_NAME]("upArrow")"
click at [534, 341] on button "Run" at bounding box center [529, 348] width 67 height 26
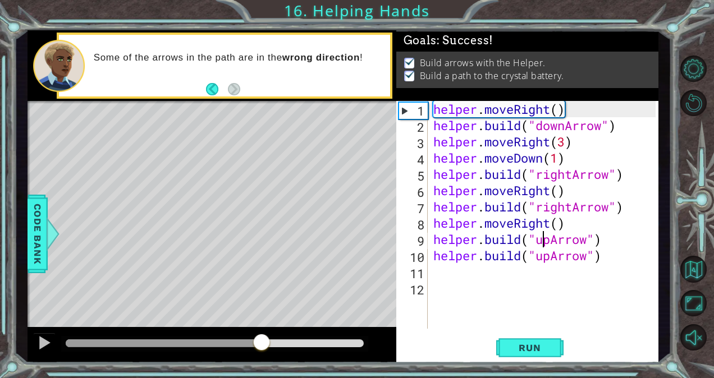
drag, startPoint x: 131, startPoint y: 338, endPoint x: 260, endPoint y: 344, distance: 128.7
click at [260, 344] on div at bounding box center [261, 343] width 20 height 20
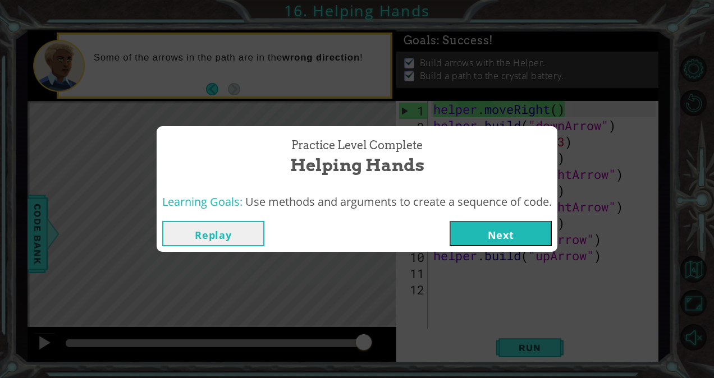
click at [492, 237] on button "Next" at bounding box center [501, 233] width 102 height 25
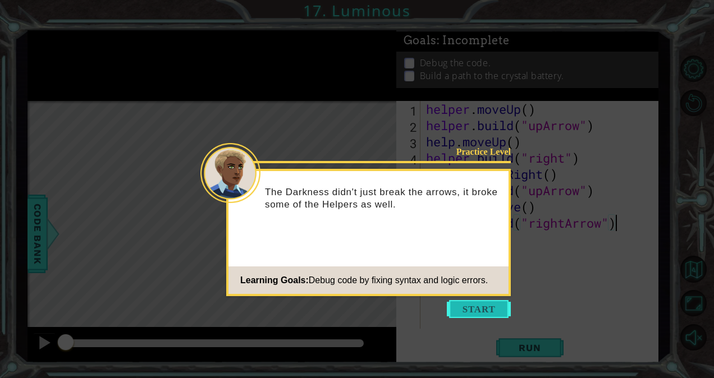
click at [473, 306] on button "Start" at bounding box center [479, 309] width 64 height 18
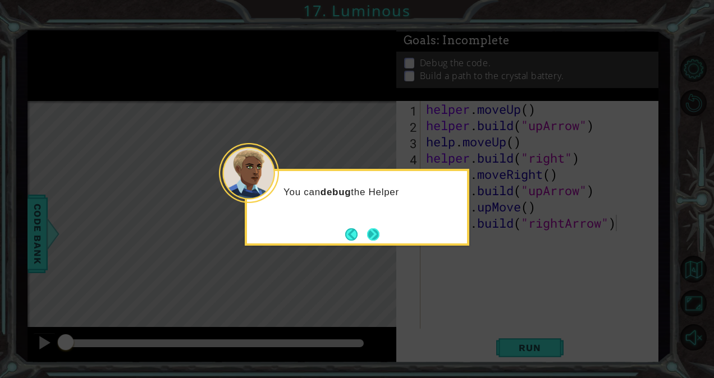
click at [374, 236] on button "Next" at bounding box center [373, 234] width 12 height 12
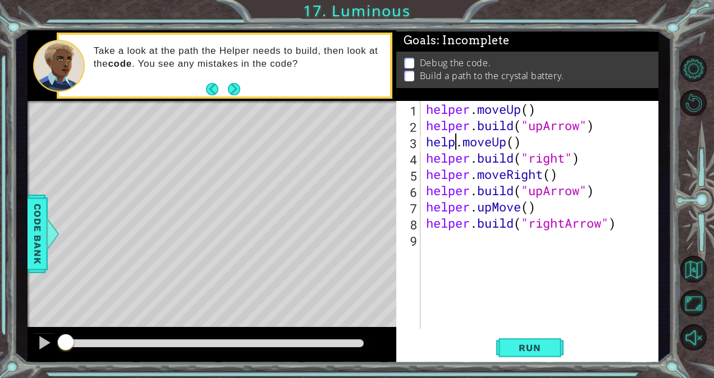
click at [455, 145] on div "helper . moveUp ( ) helper . build ( "upArrow" ) help . moveUp ( ) helper . bui…" at bounding box center [542, 231] width 237 height 260
type textarea "helper.moveUp()"
drag, startPoint x: 511, startPoint y: 338, endPoint x: 459, endPoint y: 321, distance: 55.2
click at [459, 321] on div "helper . moveUp ( ) helper . build ( "upArrow" ) helper . moveUp ( ) helper . b…" at bounding box center [542, 231] width 237 height 260
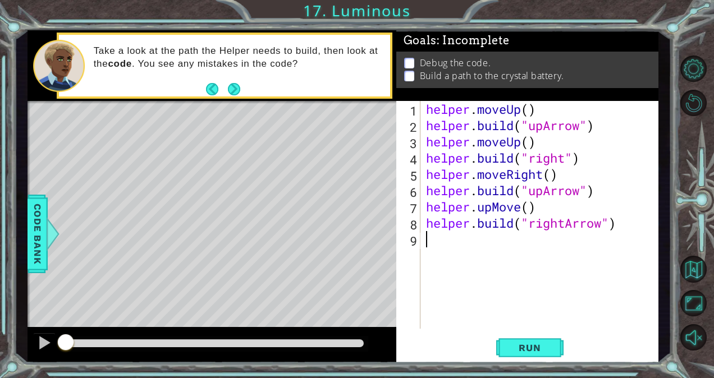
scroll to position [0, 0]
click at [501, 340] on button "Run" at bounding box center [529, 348] width 67 height 26
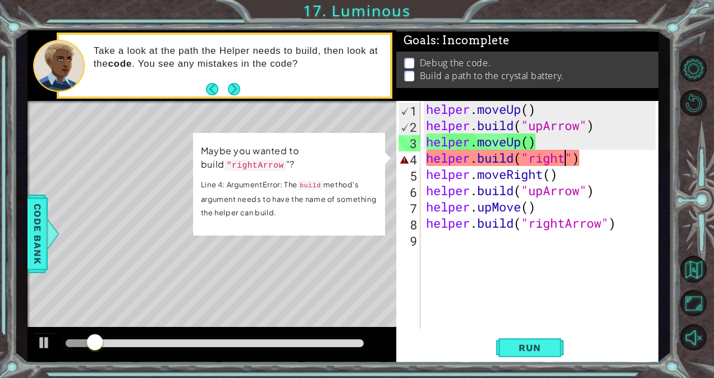
click at [566, 162] on div "helper . moveUp ( ) helper . build ( "upArrow" ) helper . moveUp ( ) helper . b…" at bounding box center [542, 231] width 237 height 260
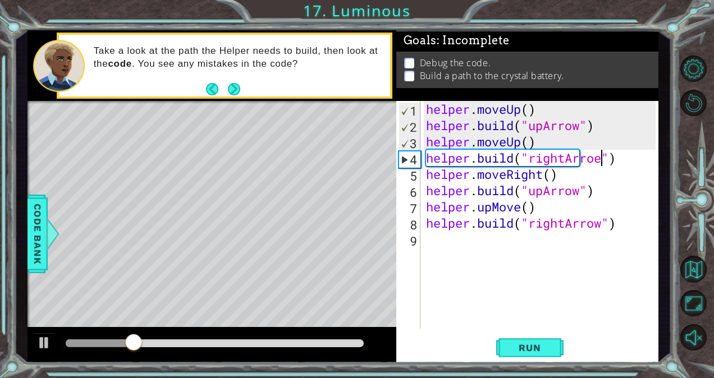
scroll to position [0, 13]
click at [529, 346] on span "Run" at bounding box center [529, 347] width 44 height 11
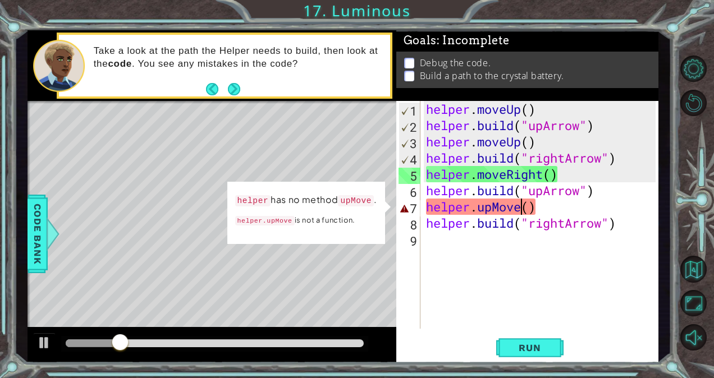
click at [519, 209] on div "helper . moveUp ( ) helper . build ( "upArrow" ) helper . moveUp ( ) helper . b…" at bounding box center [542, 231] width 237 height 260
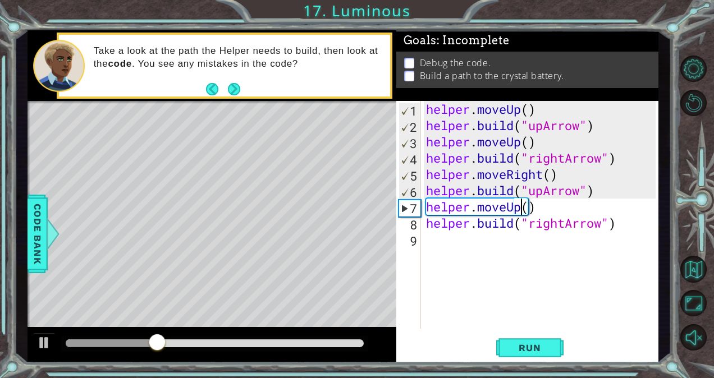
scroll to position [0, 7]
type textarea "helper.moveUp()"
click at [521, 342] on span "Run" at bounding box center [529, 347] width 44 height 11
